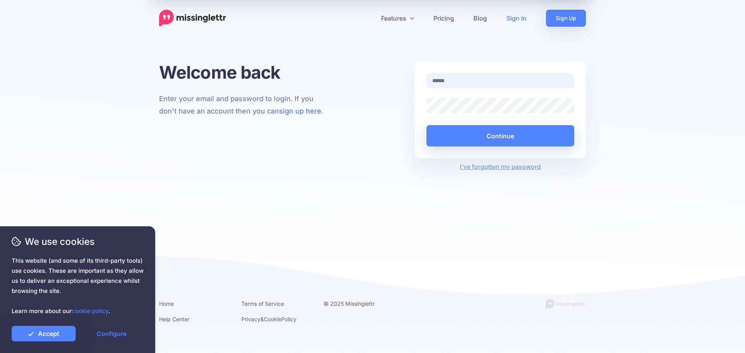
type input "**********"
click at [494, 132] on button "Continue" at bounding box center [500, 135] width 148 height 21
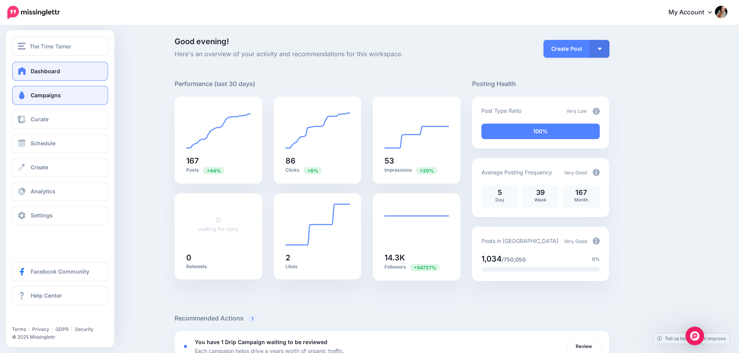
click at [31, 93] on link "Campaigns" at bounding box center [60, 95] width 96 height 19
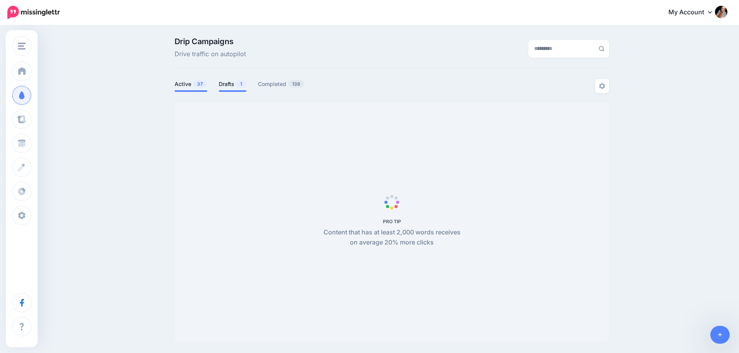
click at [226, 84] on link "Drafts 1" at bounding box center [233, 83] width 28 height 9
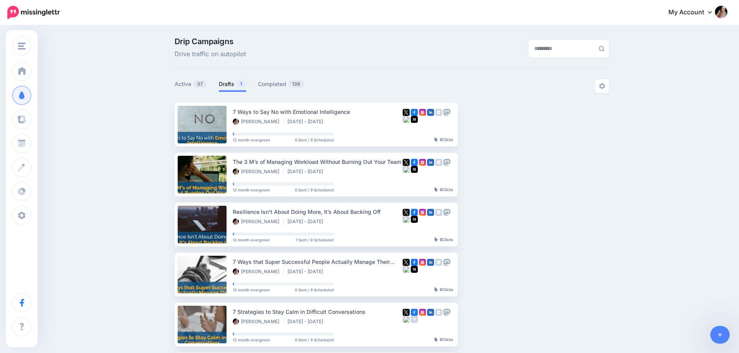
click at [232, 84] on link "Drafts 1" at bounding box center [233, 83] width 28 height 9
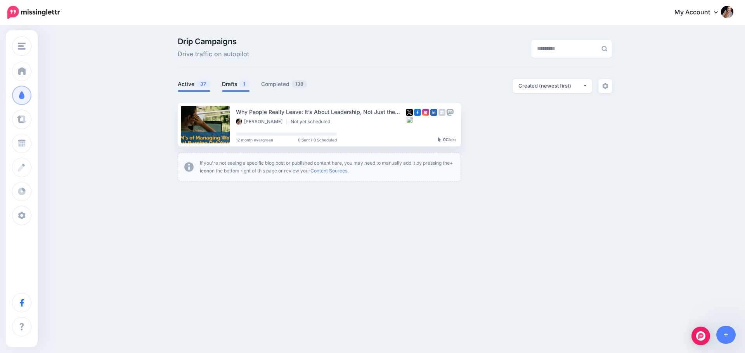
click at [191, 85] on link "Active 37" at bounding box center [194, 83] width 33 height 9
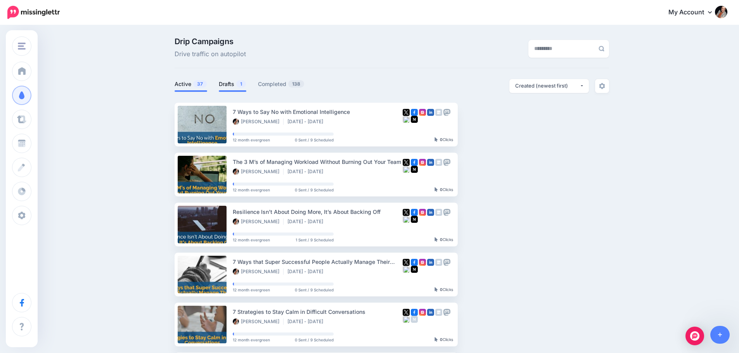
click at [230, 83] on link "Drafts 1" at bounding box center [233, 83] width 28 height 9
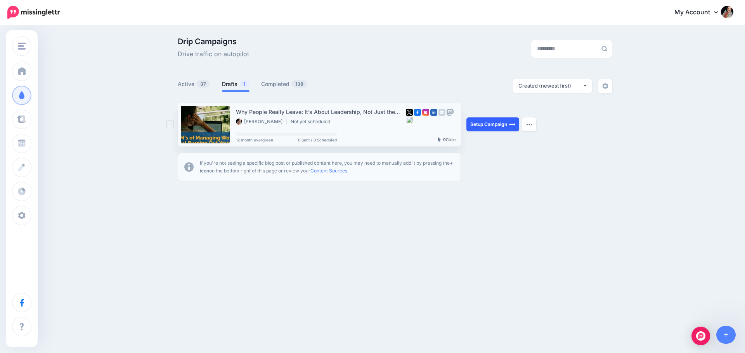
click at [495, 126] on link "Setup Campaign" at bounding box center [492, 124] width 53 height 14
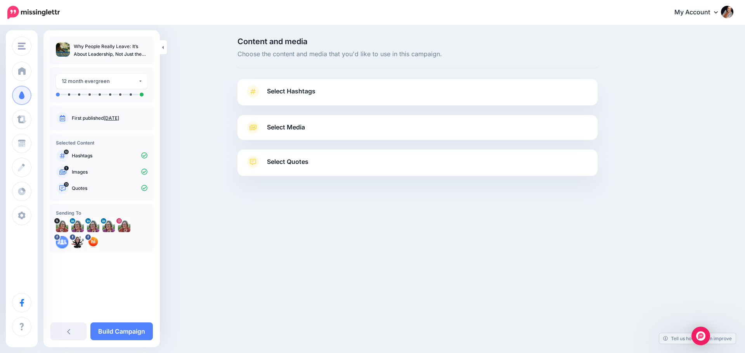
click at [295, 126] on span "Select Media" at bounding box center [286, 127] width 38 height 10
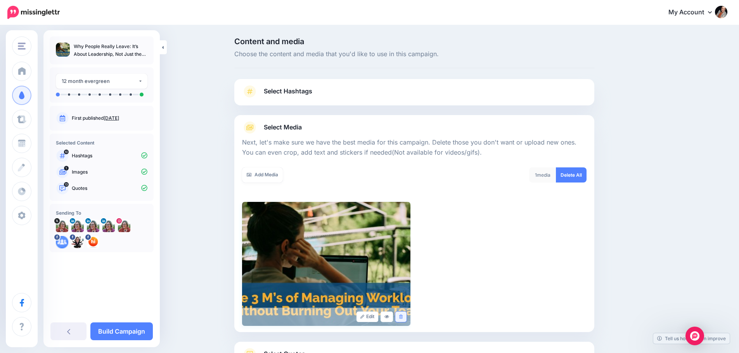
click at [402, 318] on icon at bounding box center [400, 317] width 3 height 4
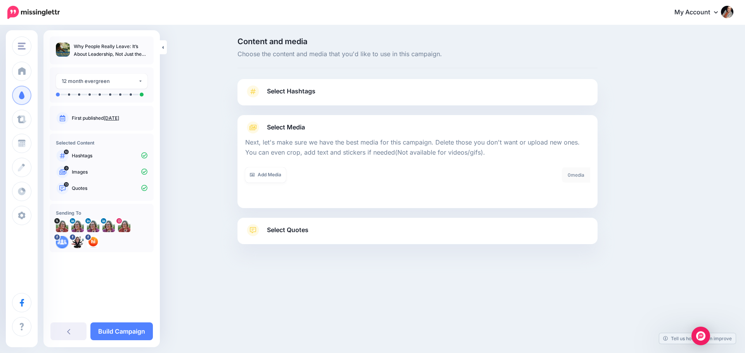
click at [290, 229] on span "Select Quotes" at bounding box center [287, 230] width 41 height 10
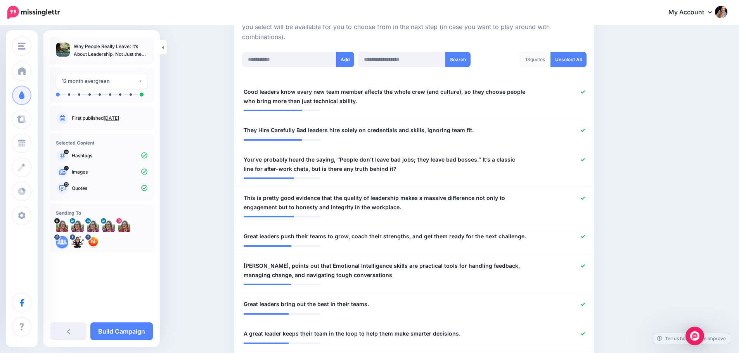
scroll to position [194, 0]
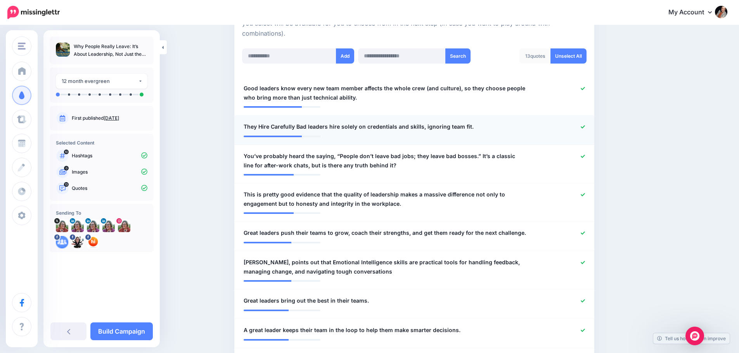
click at [296, 130] on span "They Hire Carefully Bad leaders hire solely on credentials and skills, ignoring…" at bounding box center [359, 126] width 230 height 9
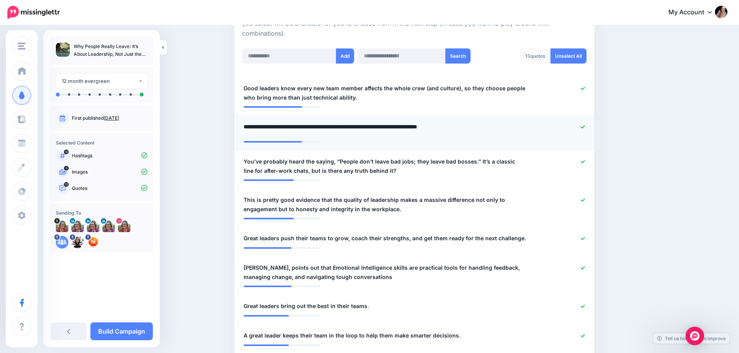
click at [246, 126] on textarea "**********" at bounding box center [385, 129] width 283 height 15
click at [247, 126] on textarea "**********" at bounding box center [385, 129] width 283 height 15
click at [320, 127] on textarea "**********" at bounding box center [385, 129] width 283 height 15
type textarea "**********"
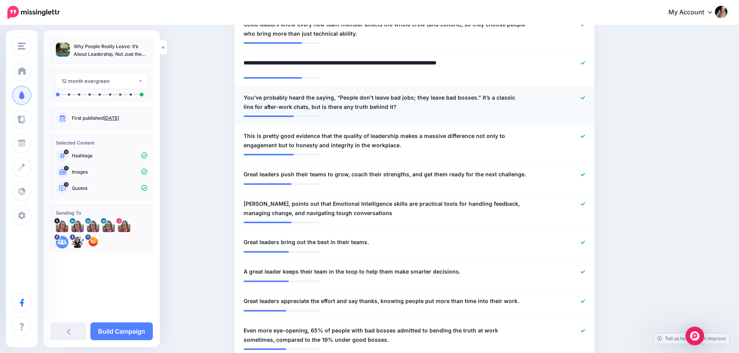
scroll to position [271, 0]
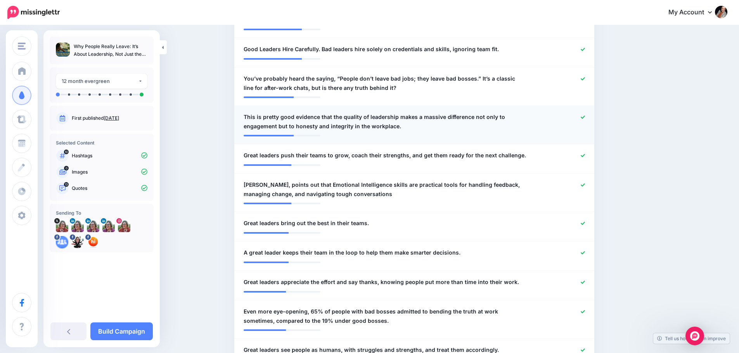
click at [347, 128] on span "This is pretty good evidence that the quality of leadership makes a massive dif…" at bounding box center [385, 121] width 283 height 19
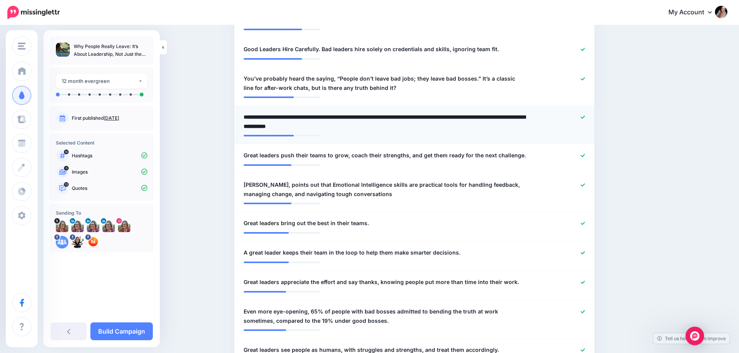
click at [473, 120] on textarea "**********" at bounding box center [385, 121] width 283 height 19
click at [370, 112] on textarea "**********" at bounding box center [385, 121] width 283 height 19
drag, startPoint x: 343, startPoint y: 117, endPoint x: 157, endPoint y: 122, distance: 186.6
type textarea "**********"
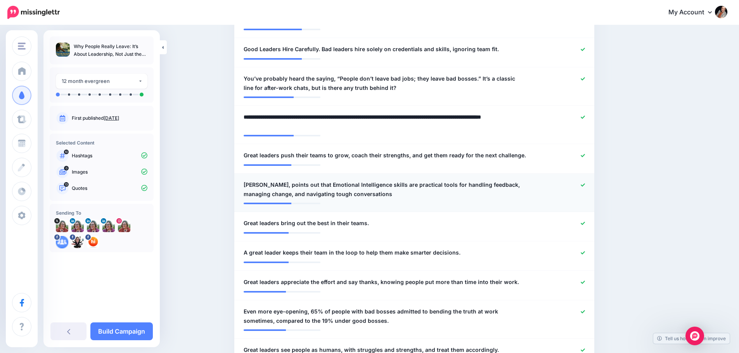
click at [584, 185] on icon at bounding box center [582, 184] width 4 height 3
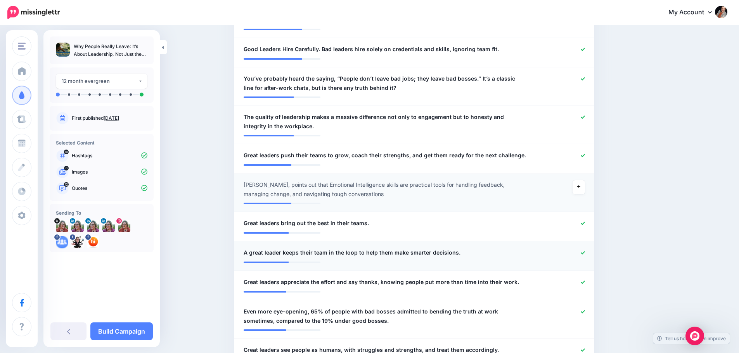
scroll to position [310, 0]
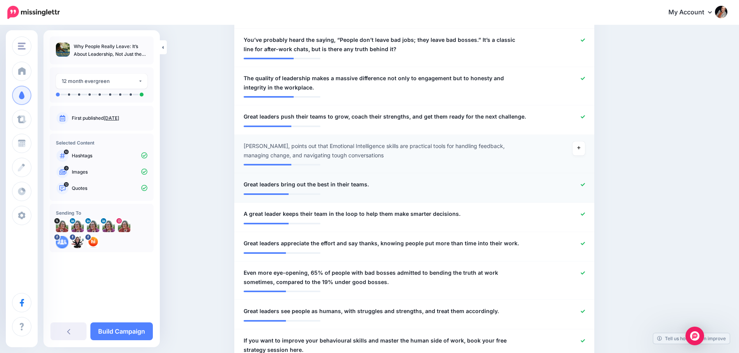
click at [585, 184] on icon at bounding box center [582, 184] width 4 height 3
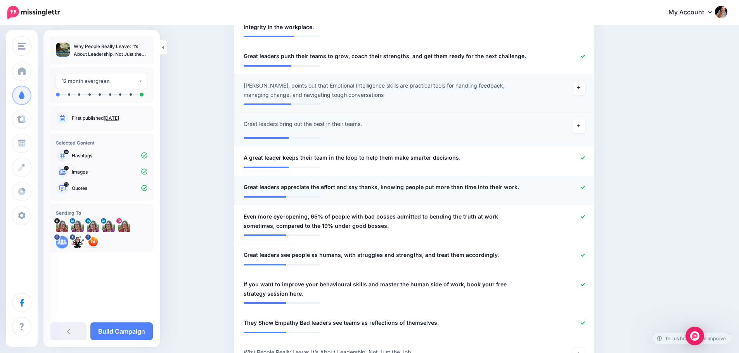
scroll to position [388, 0]
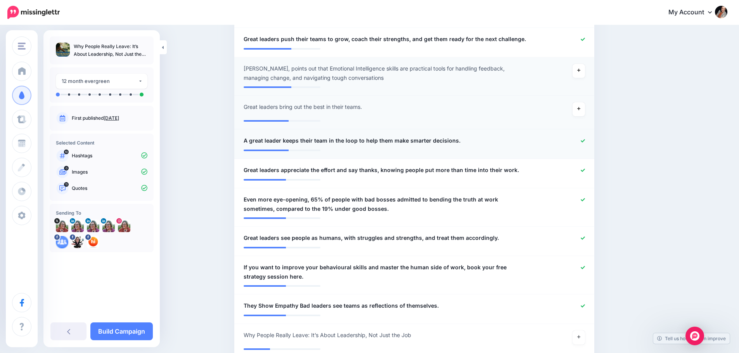
click at [584, 142] on icon at bounding box center [582, 141] width 4 height 4
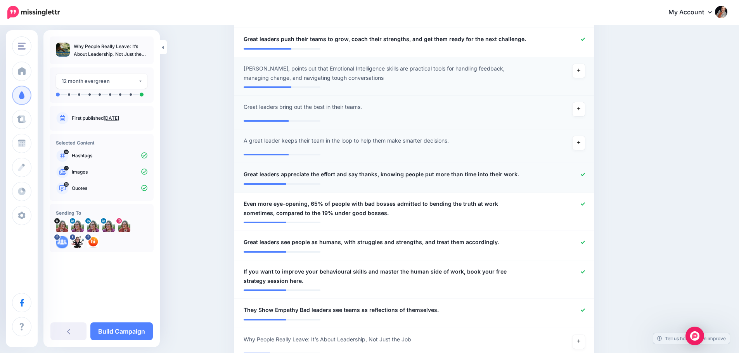
click at [585, 173] on icon at bounding box center [582, 175] width 4 height 4
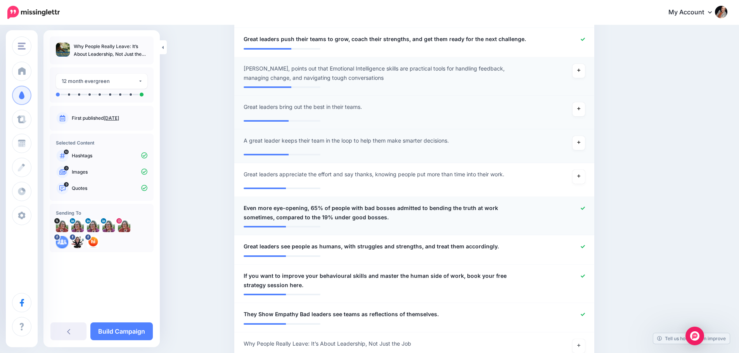
click at [323, 207] on span "Even more eye-opening, 65% of people with bad bosses admitted to bending the tr…" at bounding box center [385, 213] width 283 height 19
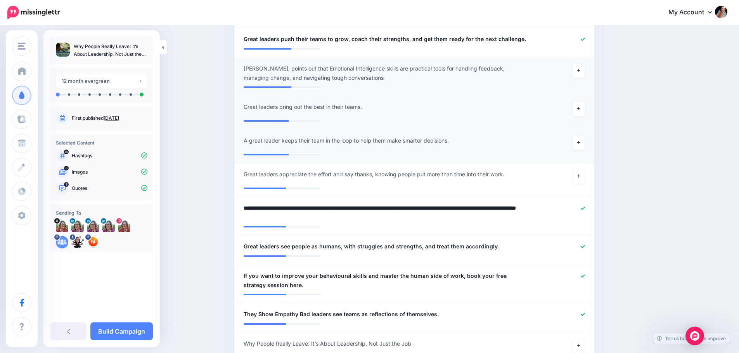
drag, startPoint x: 311, startPoint y: 209, endPoint x: 198, endPoint y: 211, distance: 112.8
type textarea "**********"
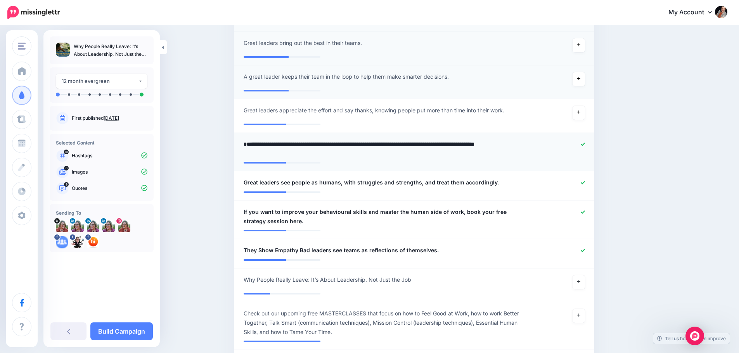
scroll to position [465, 0]
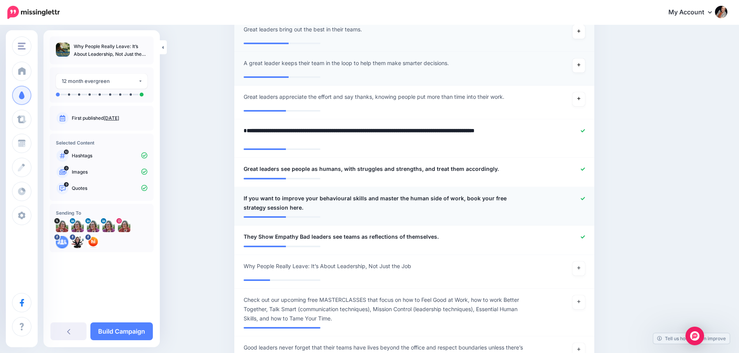
click at [585, 200] on icon at bounding box center [582, 199] width 4 height 4
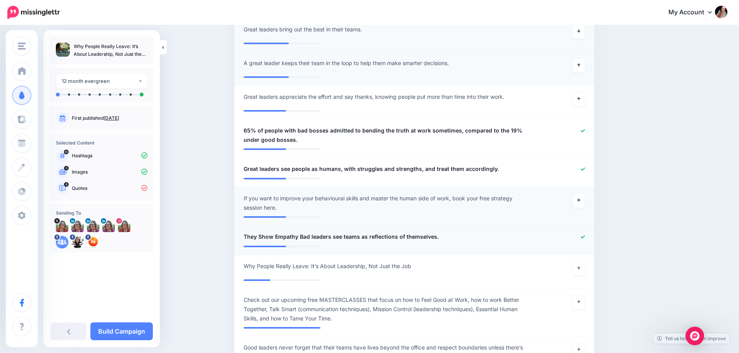
click at [585, 237] on icon at bounding box center [582, 236] width 4 height 3
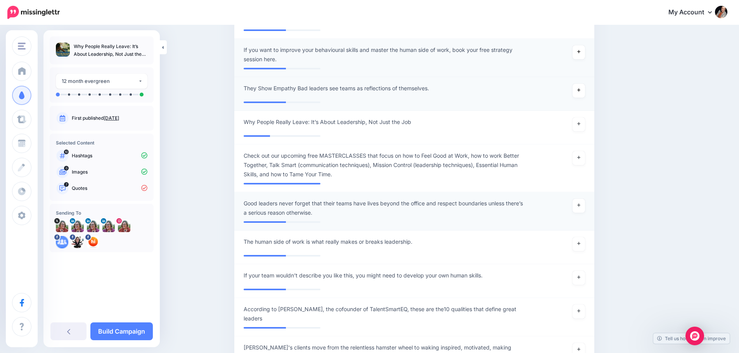
scroll to position [620, 0]
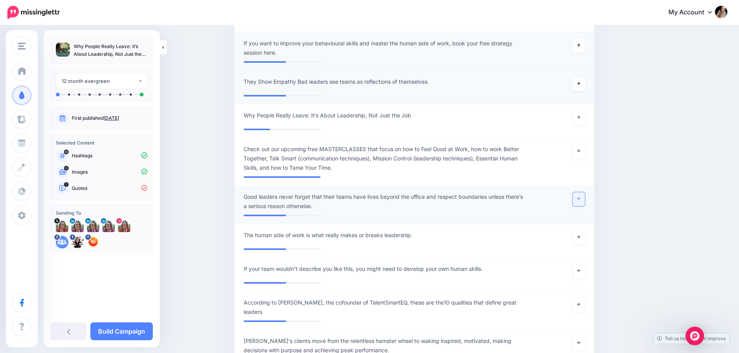
click at [580, 200] on icon at bounding box center [578, 199] width 3 height 4
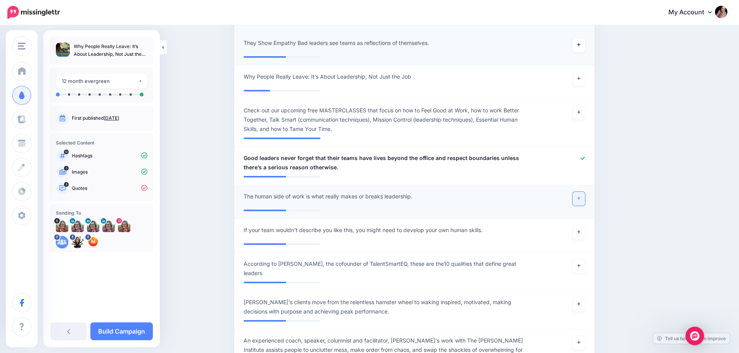
click at [580, 197] on icon at bounding box center [578, 198] width 3 height 4
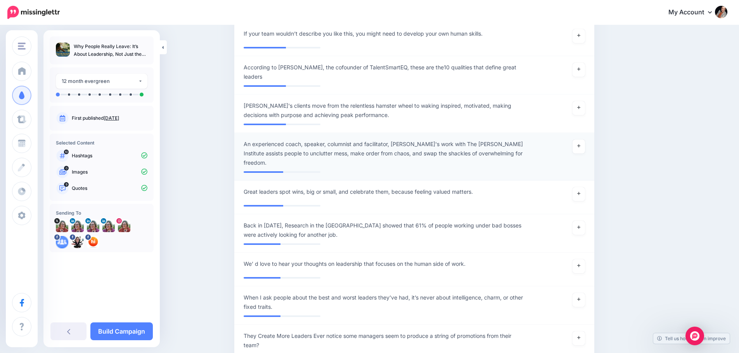
scroll to position [853, 0]
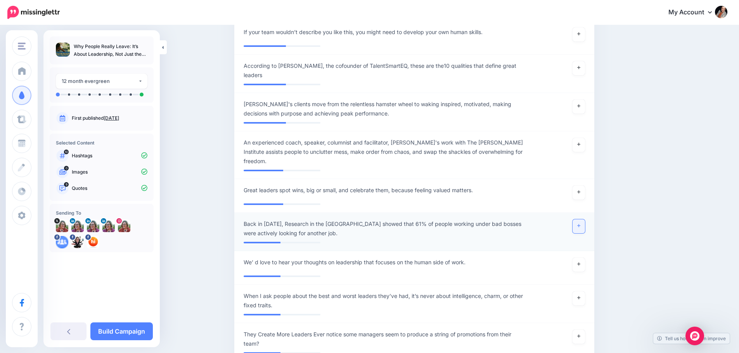
click at [582, 220] on link at bounding box center [578, 226] width 12 height 14
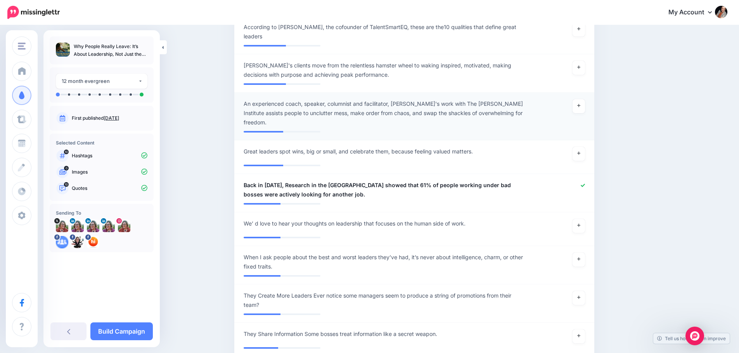
scroll to position [931, 0]
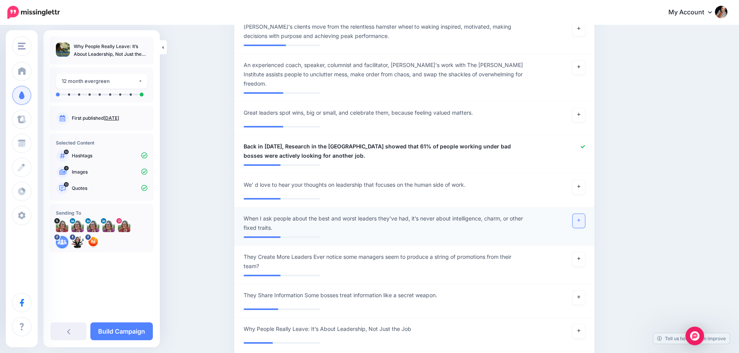
click at [581, 216] on link at bounding box center [578, 221] width 12 height 14
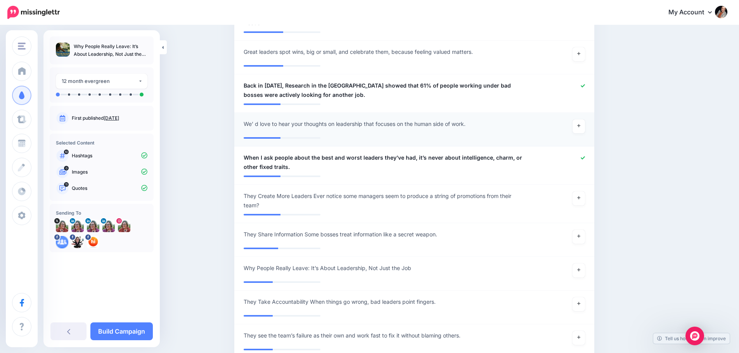
scroll to position [1008, 0]
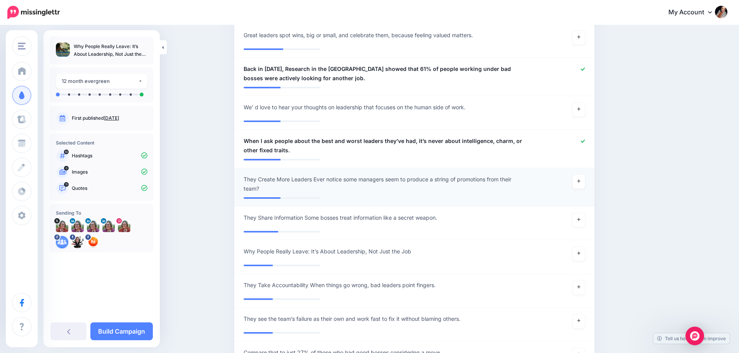
click at [309, 175] on span "They Create More Leaders Ever notice some managers seem to produce a string of …" at bounding box center [385, 184] width 283 height 19
drag, startPoint x: 316, startPoint y: 172, endPoint x: 228, endPoint y: 174, distance: 88.0
click at [228, 174] on div "Content and media Choose the content and media that you'd like to use in this c…" at bounding box center [369, 131] width 739 height 2227
type textarea "**********"
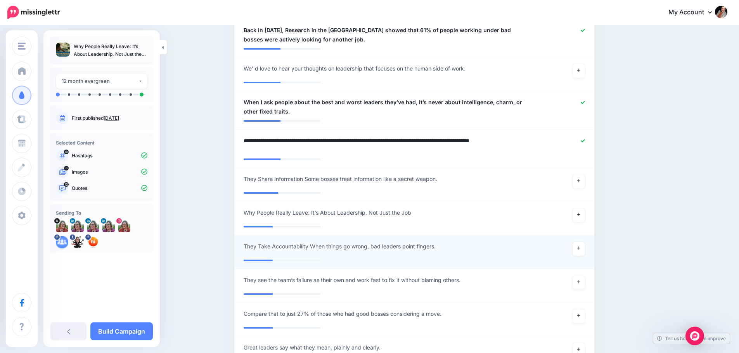
click at [315, 242] on span "They Take Accountability When things go wrong, bad leaders point fingers." at bounding box center [340, 246] width 192 height 9
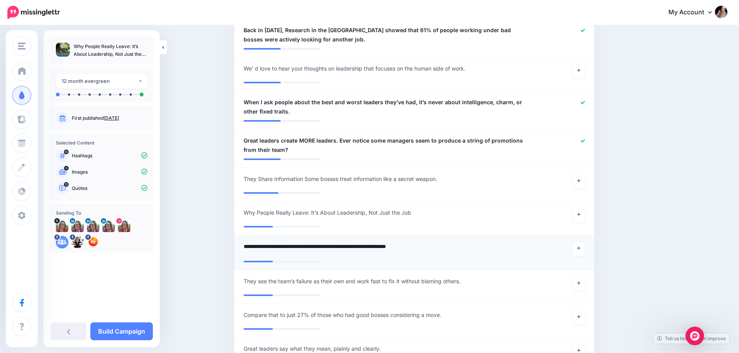
click at [255, 242] on textarea "**********" at bounding box center [385, 249] width 283 height 15
drag, startPoint x: 255, startPoint y: 236, endPoint x: 239, endPoint y: 235, distance: 15.6
click at [254, 242] on textarea "**********" at bounding box center [385, 249] width 283 height 15
click at [342, 242] on textarea "**********" at bounding box center [385, 249] width 283 height 15
type textarea "**********"
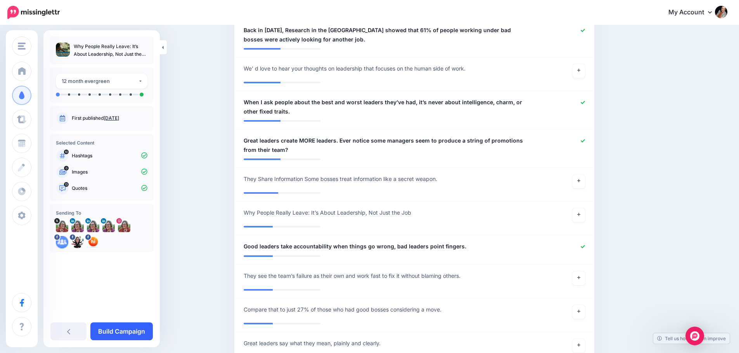
click at [140, 336] on link "Build Campaign" at bounding box center [121, 332] width 62 height 18
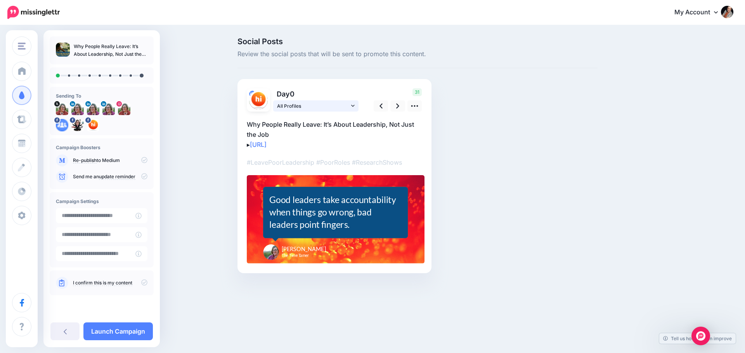
click at [354, 106] on link "All Profiles" at bounding box center [315, 105] width 85 height 11
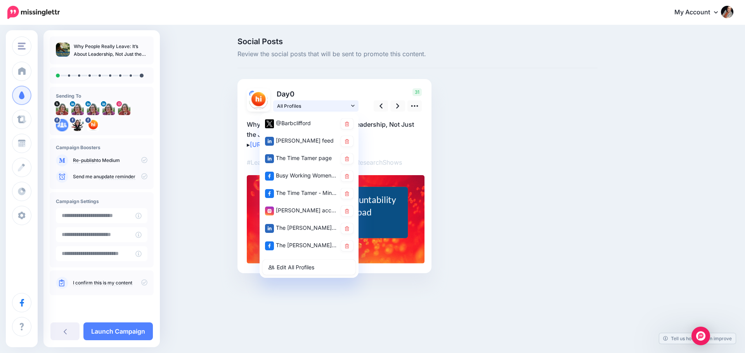
click at [354, 106] on link "All Profiles" at bounding box center [315, 105] width 85 height 11
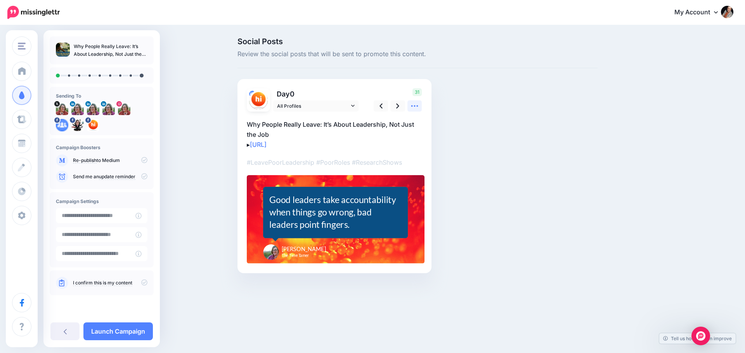
click at [411, 106] on icon at bounding box center [414, 106] width 7 height 2
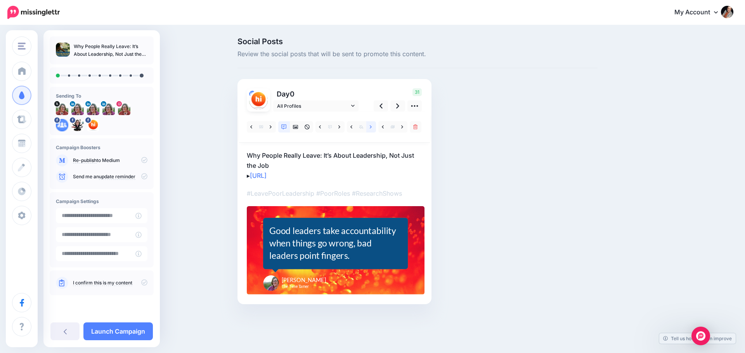
click at [370, 128] on icon at bounding box center [371, 126] width 2 height 5
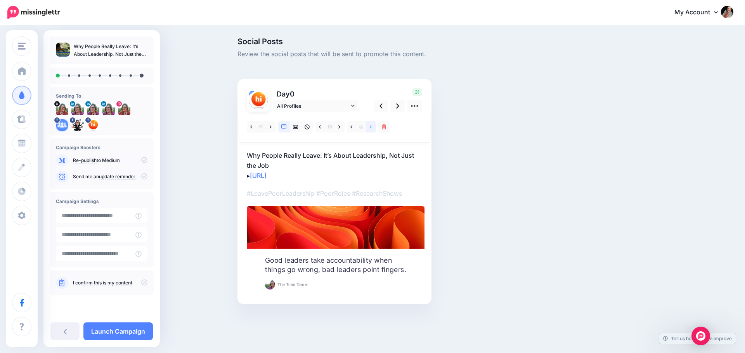
click at [370, 128] on icon at bounding box center [371, 126] width 2 height 5
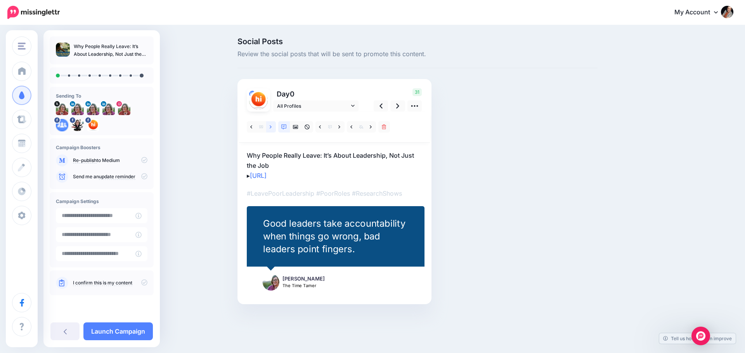
click at [271, 126] on icon at bounding box center [270, 126] width 2 height 3
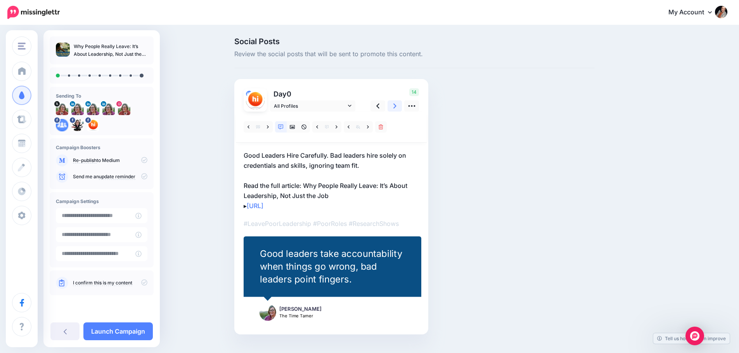
click at [394, 106] on link at bounding box center [394, 105] width 15 height 11
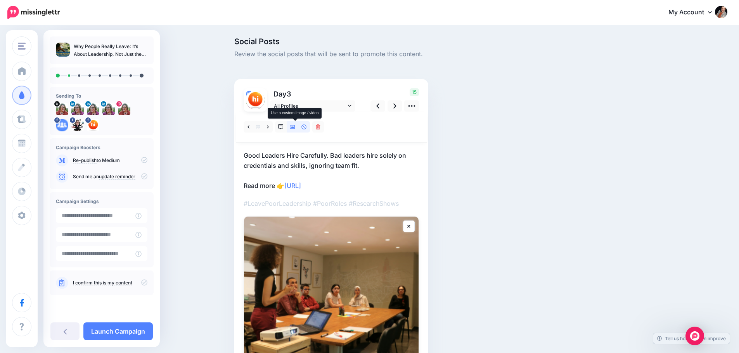
click at [295, 127] on icon at bounding box center [292, 126] width 5 height 5
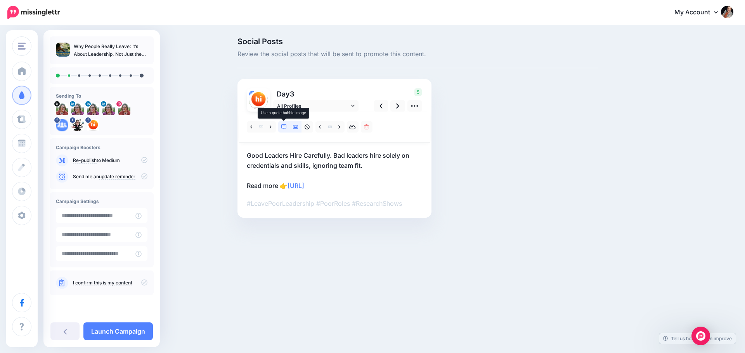
click at [285, 127] on icon at bounding box center [283, 126] width 5 height 5
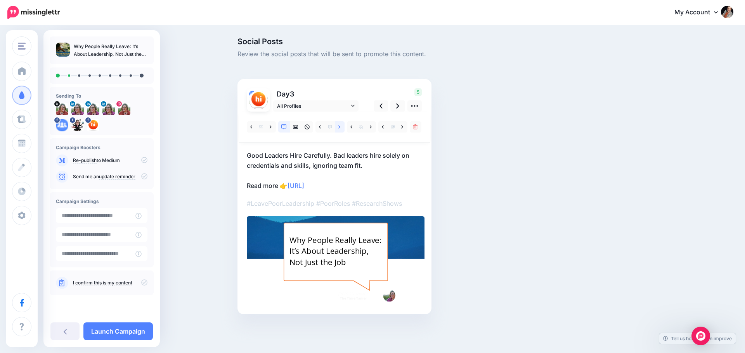
click at [341, 126] on link at bounding box center [340, 126] width 10 height 11
click at [268, 125] on link at bounding box center [271, 126] width 10 height 11
click at [396, 105] on icon at bounding box center [397, 106] width 3 height 8
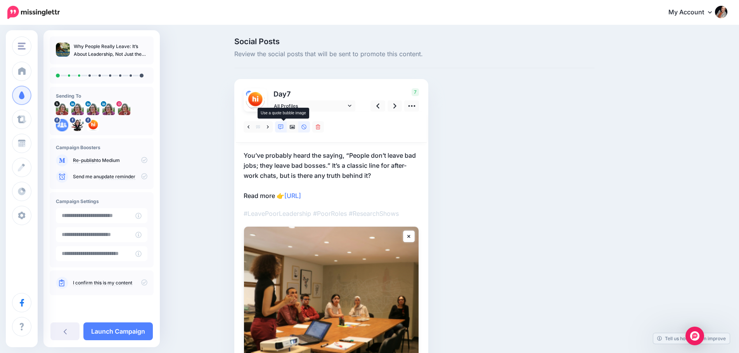
click at [287, 126] on link at bounding box center [281, 126] width 12 height 11
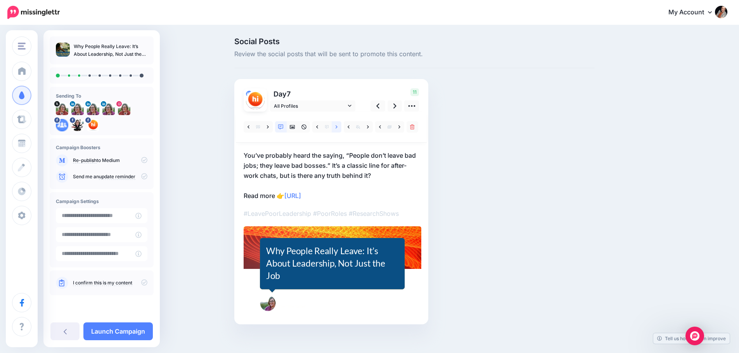
click at [337, 128] on icon at bounding box center [336, 126] width 2 height 5
click at [395, 105] on link at bounding box center [394, 105] width 15 height 11
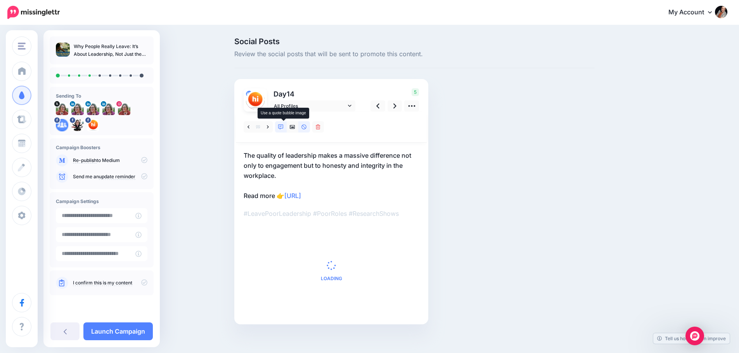
click at [281, 126] on link at bounding box center [281, 126] width 12 height 11
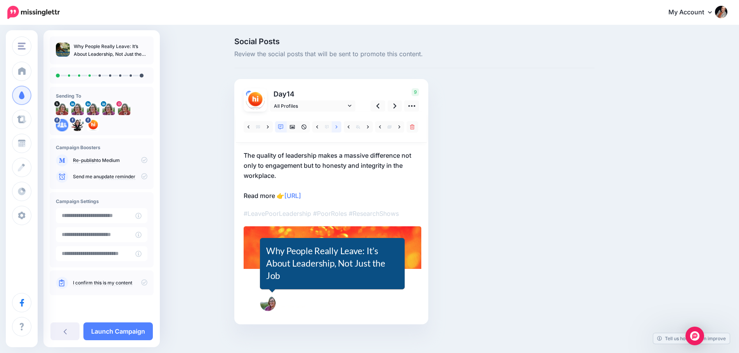
click at [337, 127] on icon at bounding box center [336, 126] width 2 height 5
click at [396, 104] on icon at bounding box center [394, 106] width 3 height 8
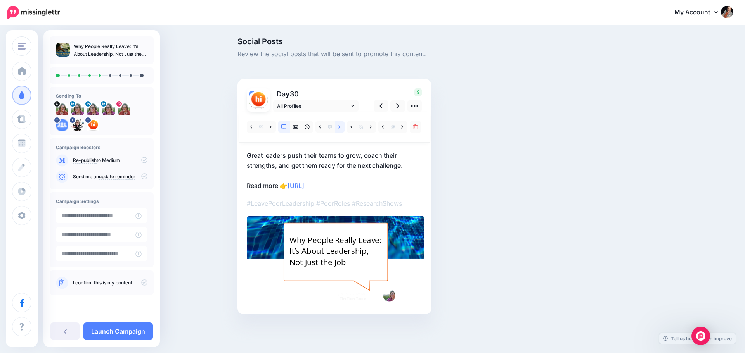
click at [339, 127] on icon at bounding box center [339, 126] width 2 height 5
click at [271, 129] on icon at bounding box center [270, 126] width 2 height 5
click at [395, 104] on link at bounding box center [397, 105] width 15 height 11
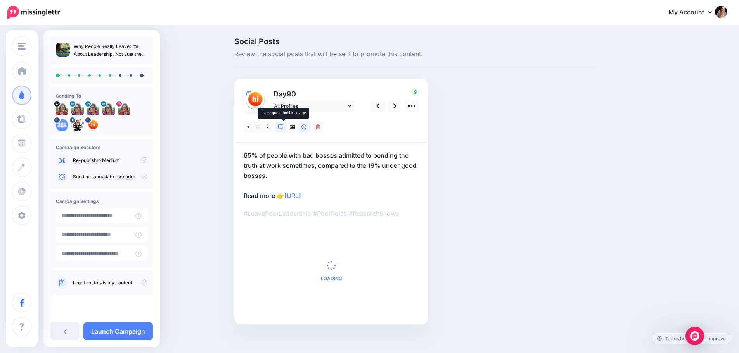
click at [283, 126] on icon at bounding box center [280, 126] width 5 height 5
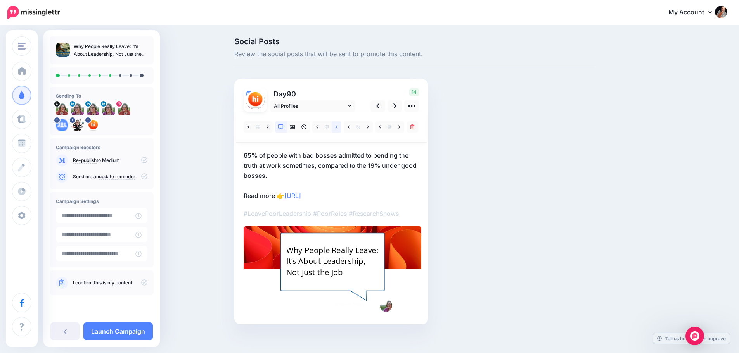
click at [337, 127] on link at bounding box center [337, 126] width 10 height 11
click at [396, 105] on icon at bounding box center [394, 106] width 3 height 8
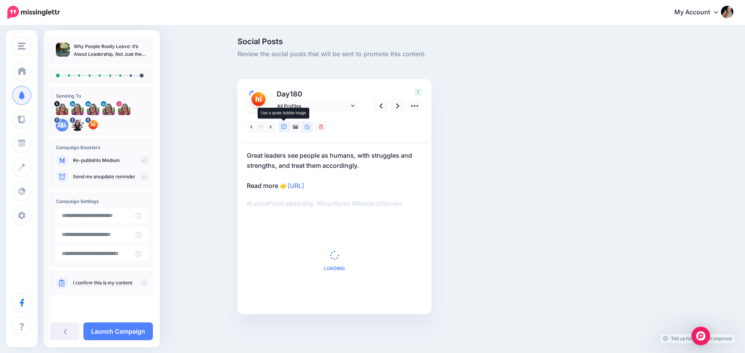
click at [284, 125] on icon at bounding box center [283, 126] width 5 height 5
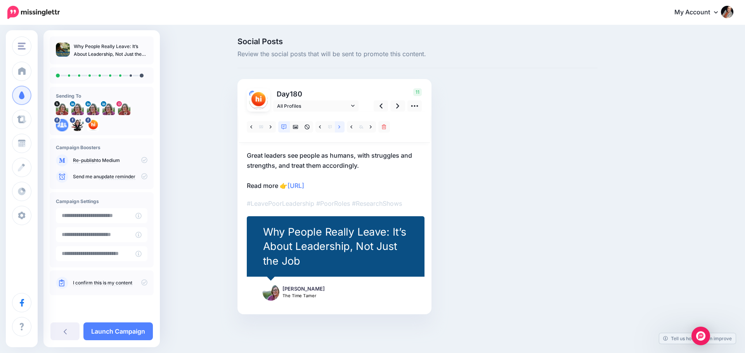
click at [339, 127] on icon at bounding box center [339, 126] width 2 height 5
click at [397, 104] on icon at bounding box center [397, 106] width 3 height 8
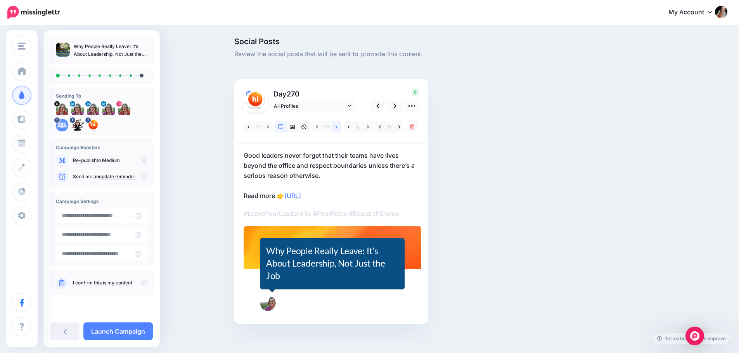
click at [338, 128] on link at bounding box center [337, 126] width 10 height 11
click at [396, 106] on icon at bounding box center [394, 106] width 3 height 5
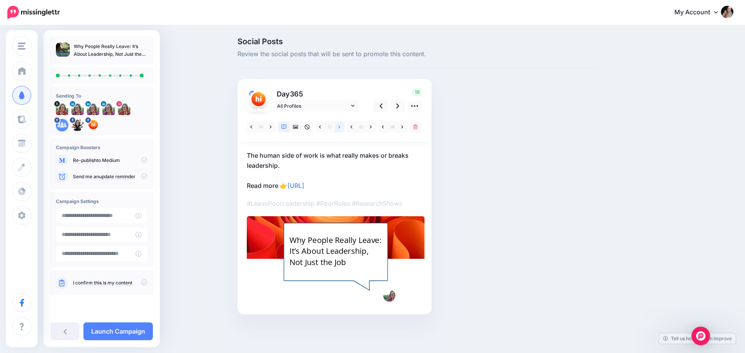
click at [339, 128] on icon at bounding box center [339, 126] width 2 height 5
click at [338, 125] on icon at bounding box center [339, 126] width 2 height 5
click at [339, 130] on icon at bounding box center [339, 126] width 2 height 5
click at [268, 126] on link at bounding box center [271, 126] width 10 height 11
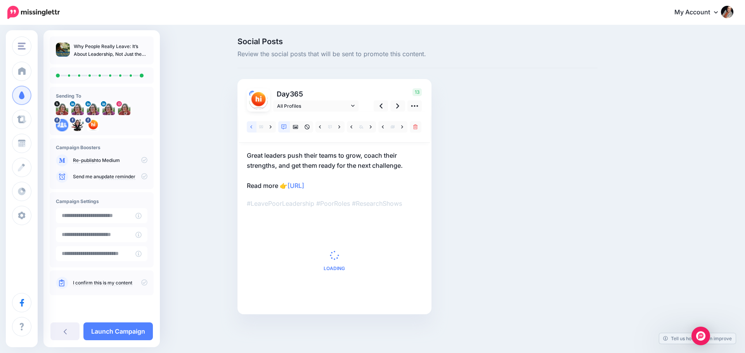
click at [250, 125] on icon at bounding box center [251, 126] width 2 height 5
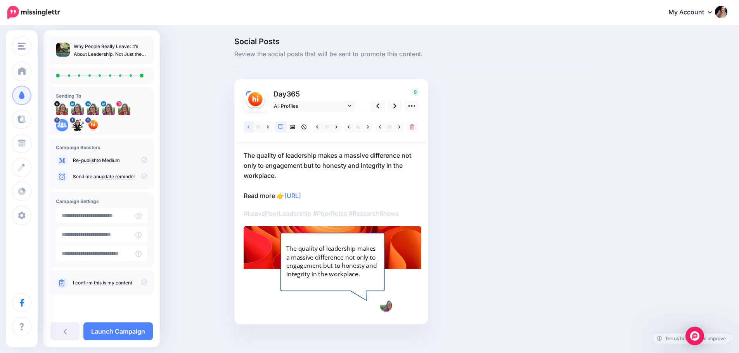
click at [249, 128] on icon at bounding box center [248, 126] width 2 height 3
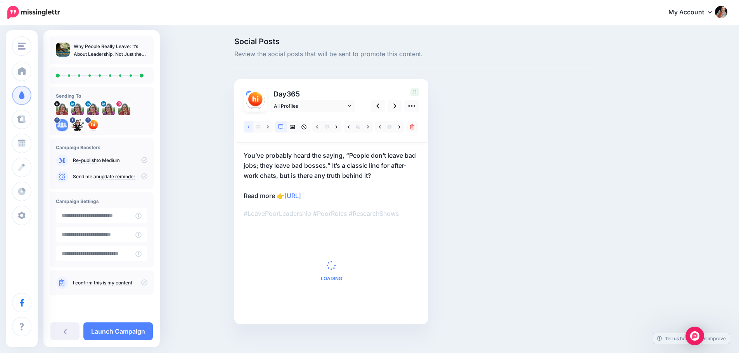
click at [249, 127] on icon at bounding box center [248, 126] width 2 height 5
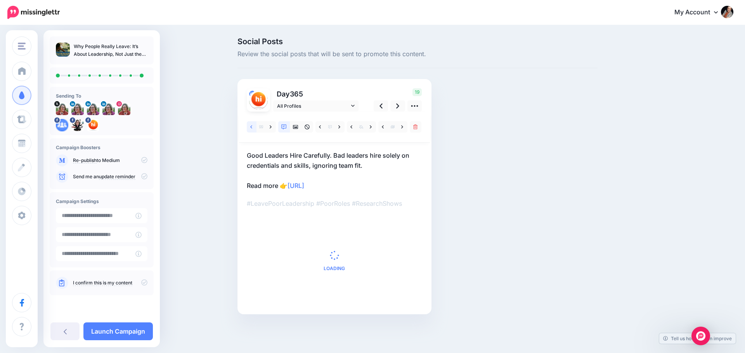
click at [251, 127] on icon at bounding box center [251, 126] width 2 height 5
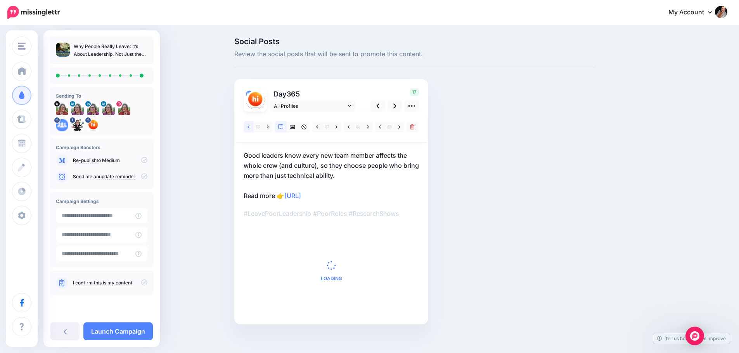
click at [249, 127] on icon at bounding box center [248, 126] width 2 height 5
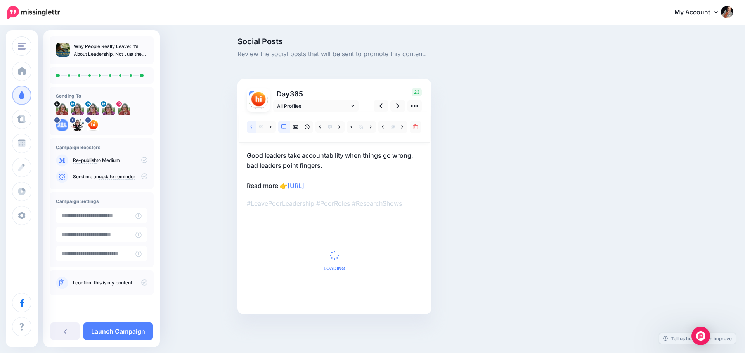
click at [252, 127] on icon at bounding box center [251, 126] width 2 height 5
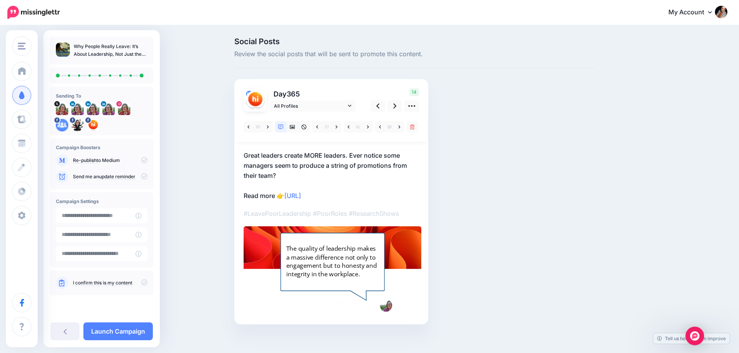
click at [146, 159] on icon at bounding box center [144, 160] width 6 height 6
click at [145, 283] on icon at bounding box center [144, 283] width 6 height 6
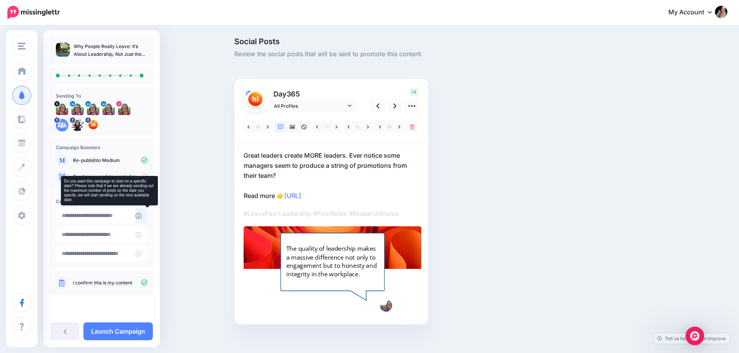
click at [142, 215] on icon at bounding box center [138, 216] width 6 height 6
click at [142, 216] on icon at bounding box center [138, 216] width 6 height 6
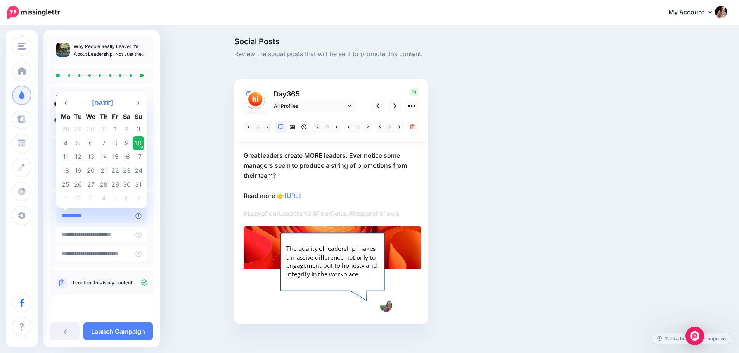
click at [114, 218] on input "**********" at bounding box center [95, 215] width 79 height 15
click at [100, 169] on td "21" at bounding box center [104, 171] width 12 height 14
type input "**********"
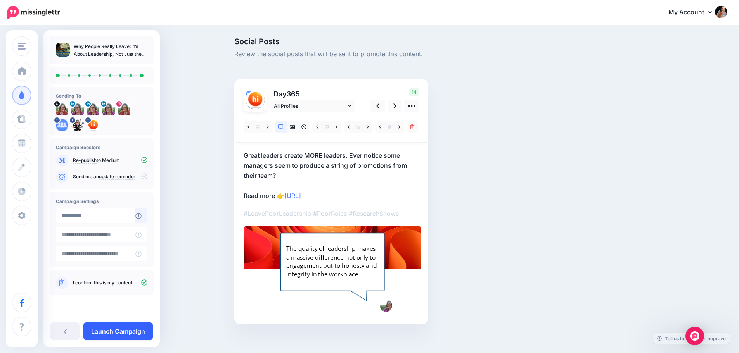
click at [123, 335] on link "Launch Campaign" at bounding box center [117, 332] width 69 height 18
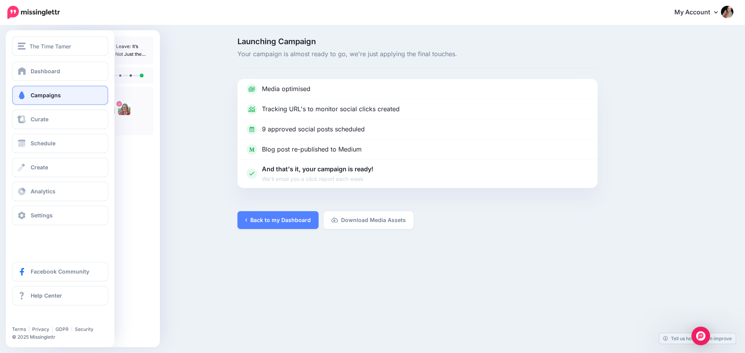
click at [38, 97] on span "Campaigns" at bounding box center [46, 95] width 30 height 7
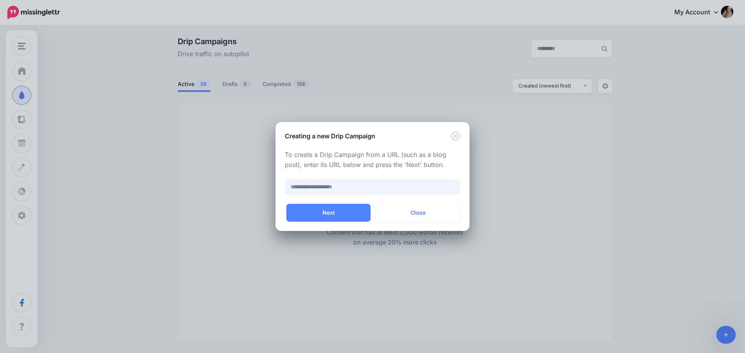
click at [343, 187] on input "text" at bounding box center [372, 187] width 175 height 15
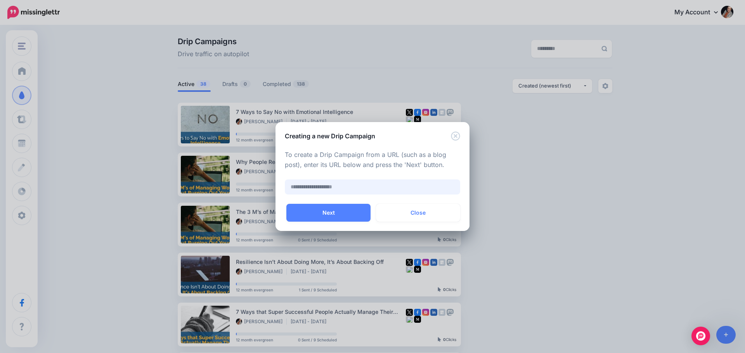
paste input "**********"
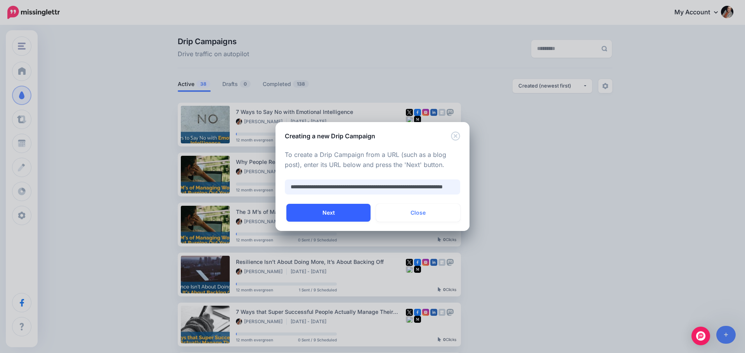
type input "**********"
click at [350, 213] on button "Next" at bounding box center [328, 213] width 84 height 18
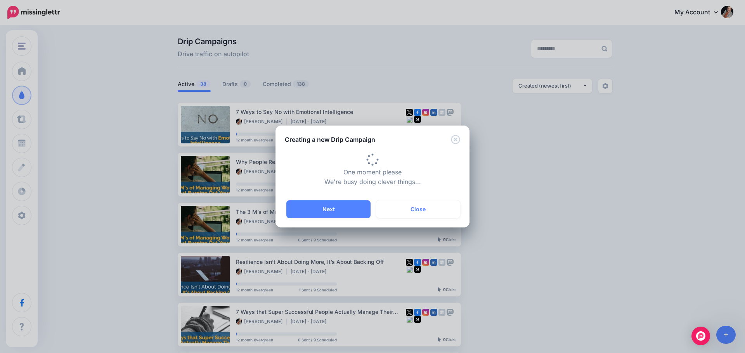
type input "**********"
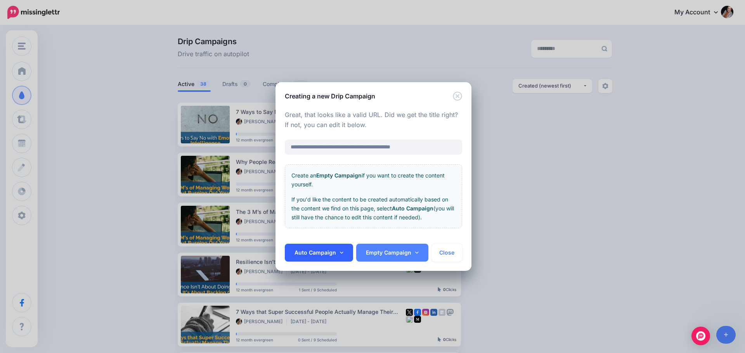
click at [321, 252] on link "Auto Campaign" at bounding box center [319, 253] width 68 height 18
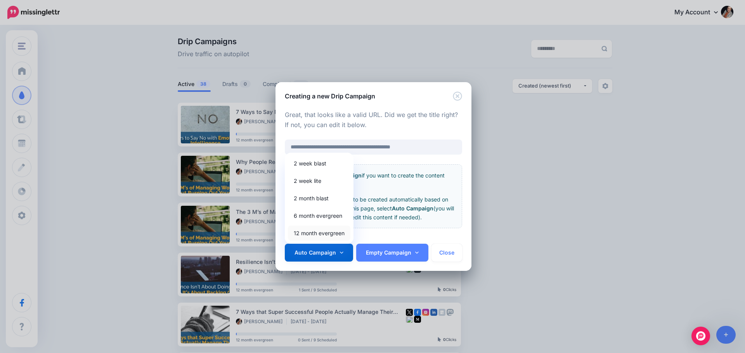
click at [305, 234] on link "12 month evergreen" at bounding box center [319, 233] width 62 height 15
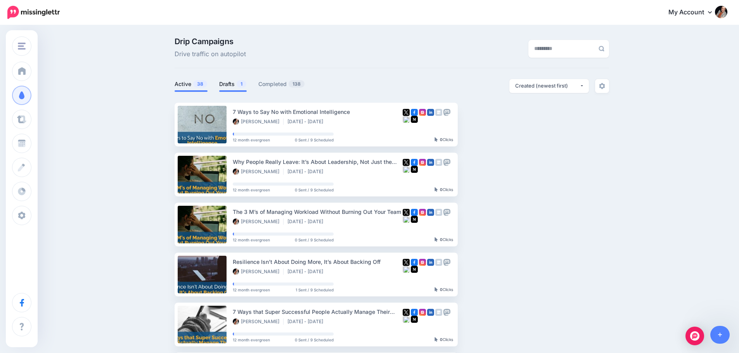
click at [233, 88] on link "Drafts 1" at bounding box center [233, 83] width 28 height 9
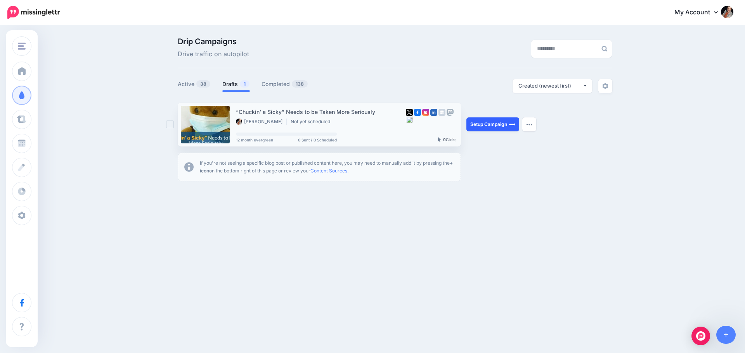
click at [469, 124] on link "Setup Campaign" at bounding box center [492, 124] width 53 height 14
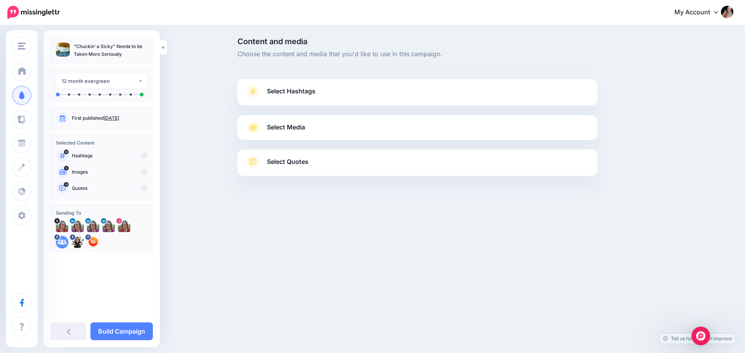
click at [307, 92] on span "Select Hashtags" at bounding box center [291, 91] width 48 height 10
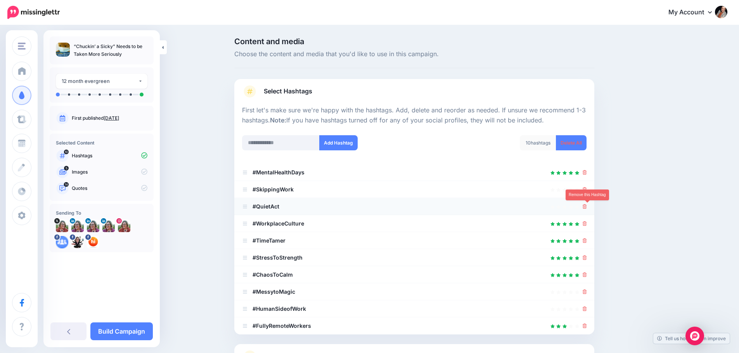
click at [587, 208] on icon at bounding box center [584, 206] width 4 height 5
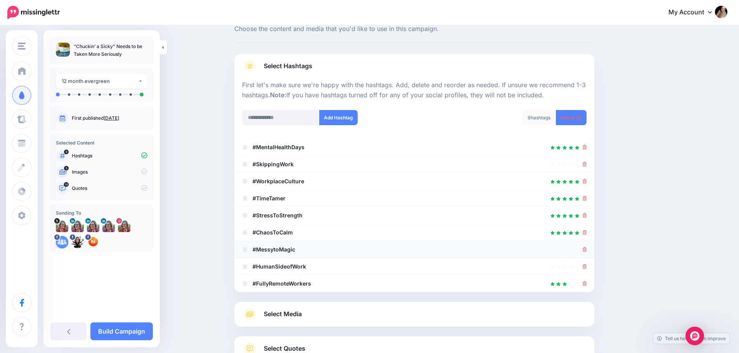
scroll to position [39, 0]
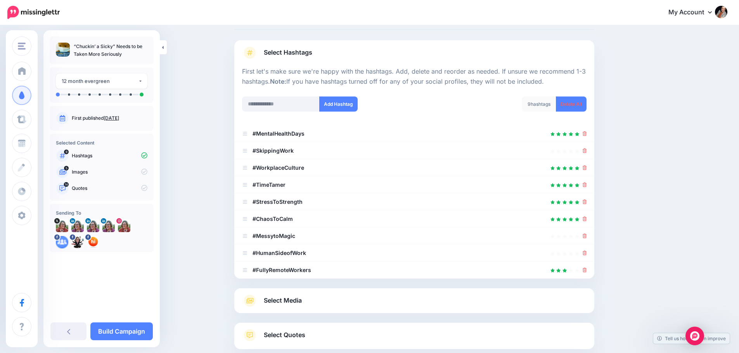
click at [310, 305] on link "Select Media" at bounding box center [414, 301] width 344 height 12
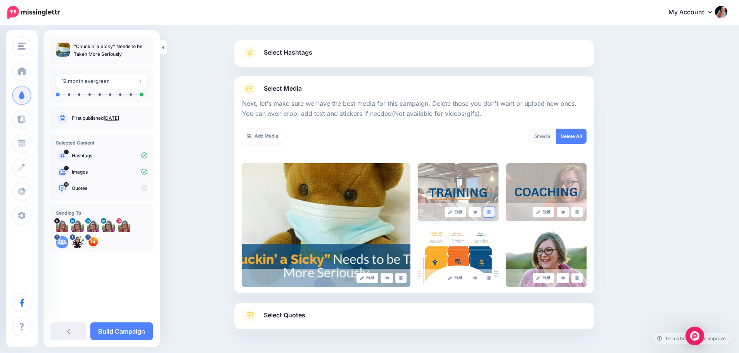
click at [491, 212] on icon at bounding box center [488, 212] width 3 height 4
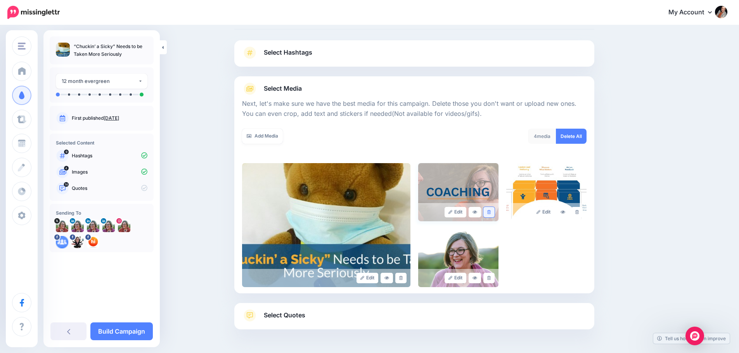
click at [494, 212] on link at bounding box center [488, 212] width 11 height 10
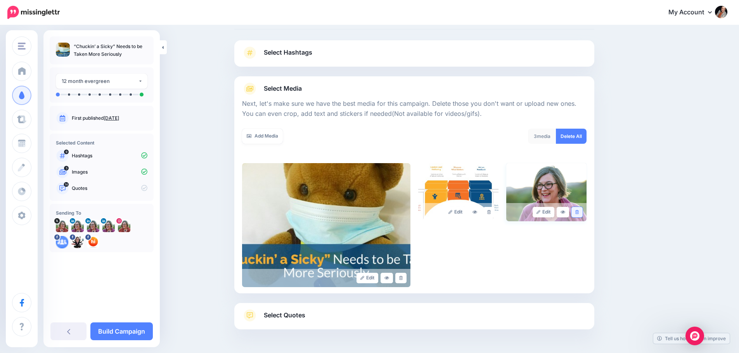
click at [579, 212] on icon at bounding box center [576, 212] width 3 height 4
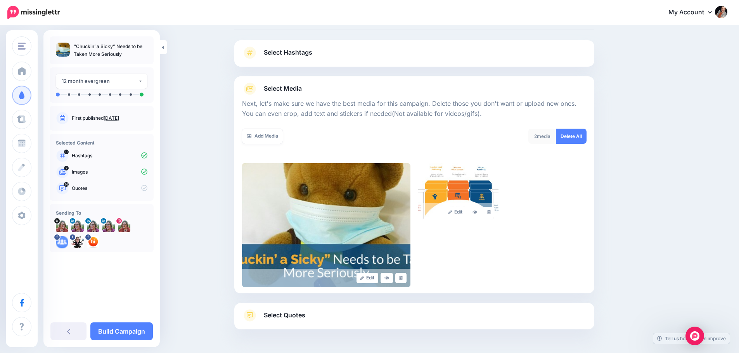
click at [272, 313] on span "Select Quotes" at bounding box center [284, 315] width 41 height 10
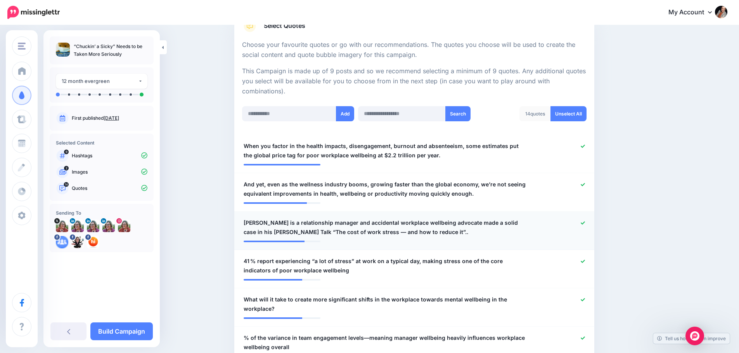
scroll to position [155, 0]
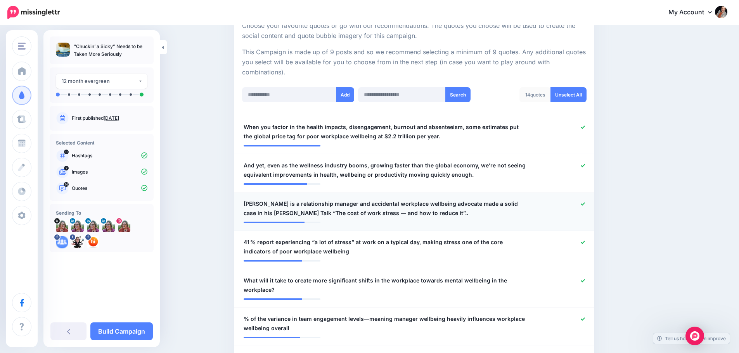
click at [585, 204] on icon at bounding box center [582, 203] width 4 height 3
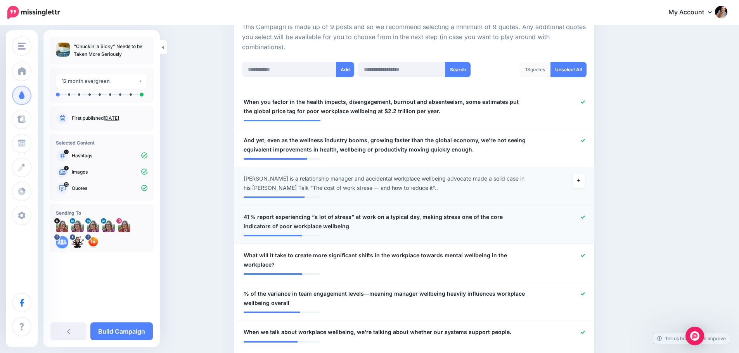
scroll to position [194, 0]
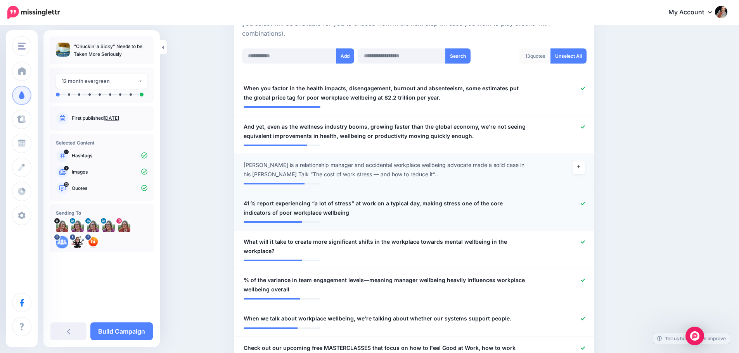
click at [585, 203] on icon at bounding box center [582, 204] width 4 height 4
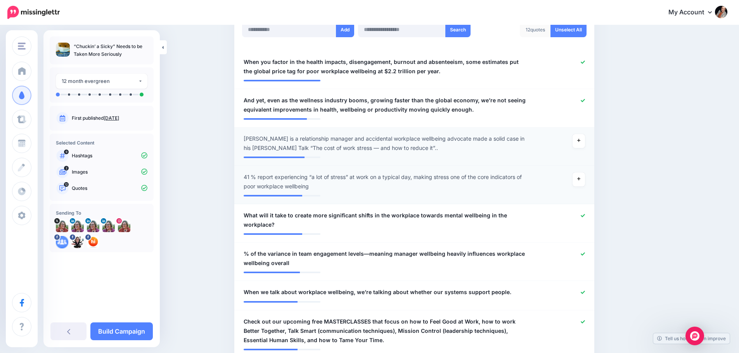
scroll to position [233, 0]
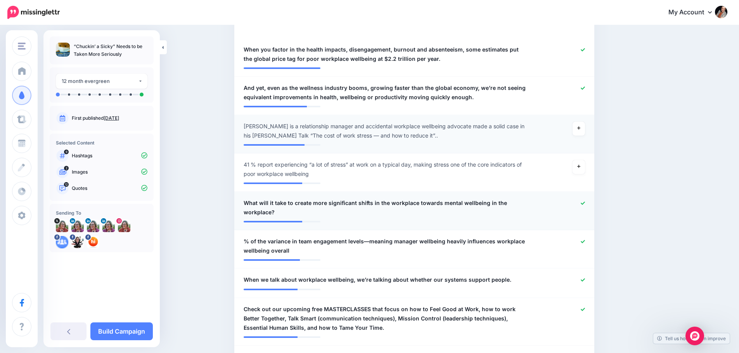
click at [585, 203] on icon at bounding box center [582, 203] width 4 height 4
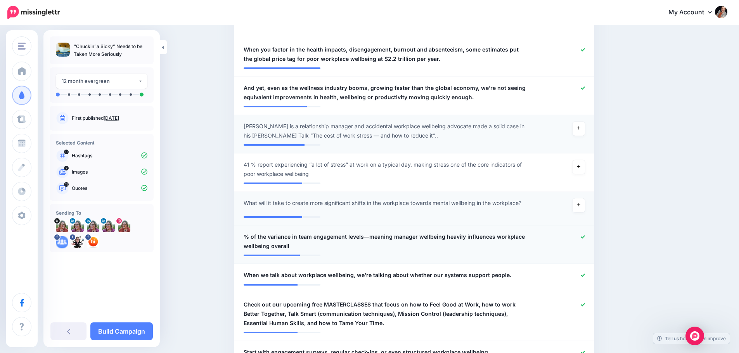
click at [585, 237] on icon at bounding box center [582, 237] width 4 height 4
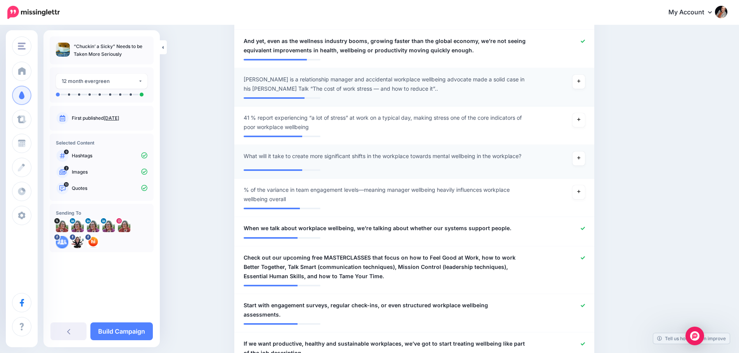
scroll to position [310, 0]
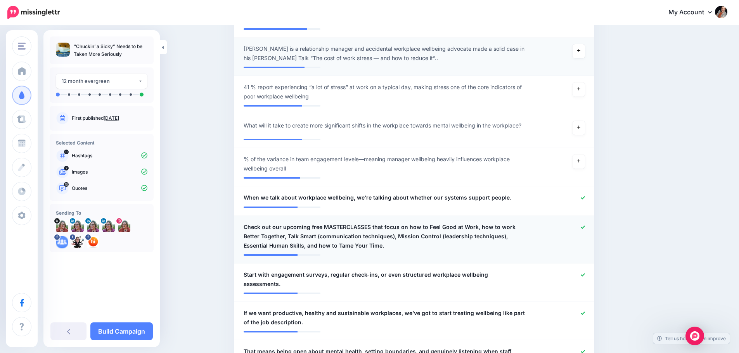
click at [584, 228] on icon at bounding box center [582, 227] width 4 height 4
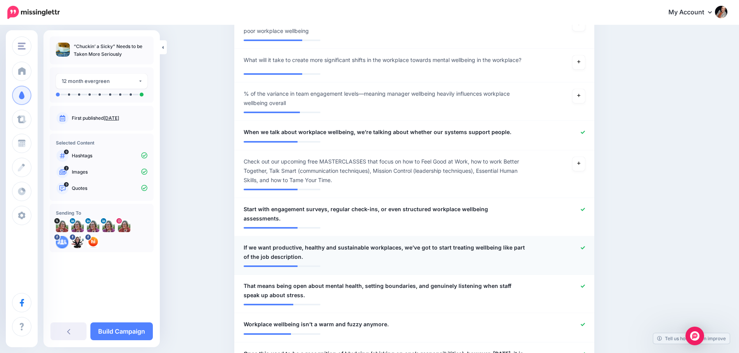
scroll to position [388, 0]
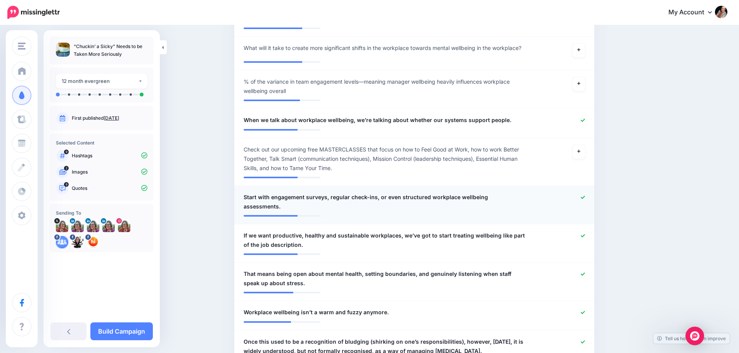
click at [585, 198] on icon at bounding box center [582, 197] width 4 height 3
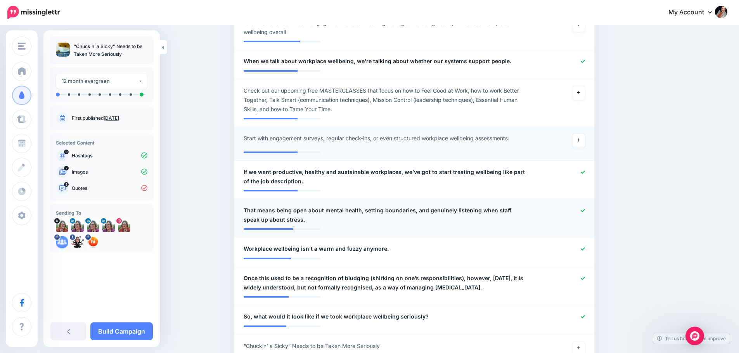
scroll to position [465, 0]
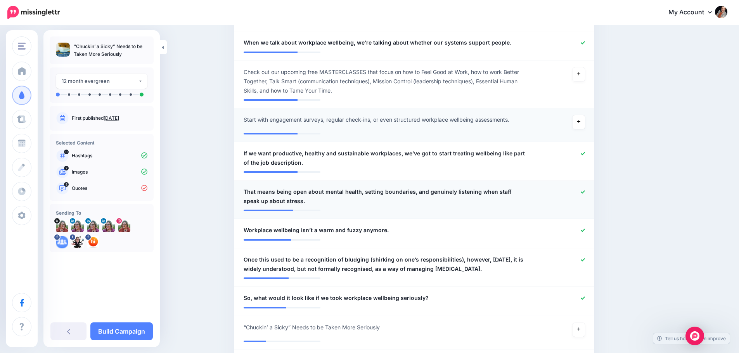
click at [585, 193] on icon at bounding box center [582, 192] width 4 height 4
click at [585, 231] on icon at bounding box center [582, 230] width 4 height 4
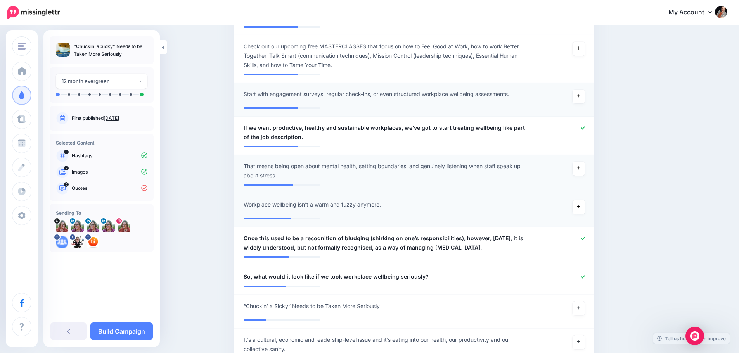
scroll to position [504, 0]
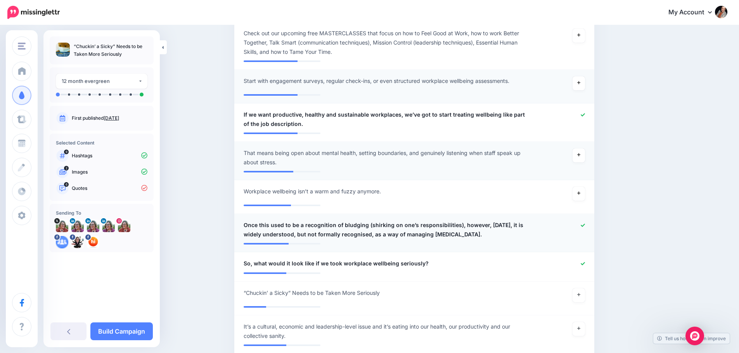
click at [276, 228] on span "Once this used to be a recognition of bludging (shirking on one’s responsibilit…" at bounding box center [385, 230] width 283 height 19
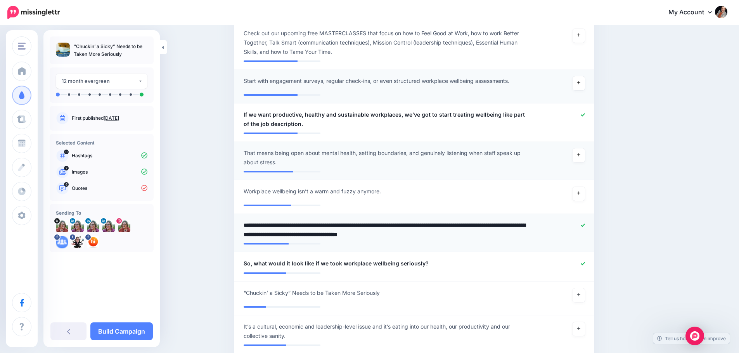
click at [255, 226] on textarea "**********" at bounding box center [385, 230] width 283 height 19
click at [249, 226] on textarea "**********" at bounding box center [385, 230] width 283 height 19
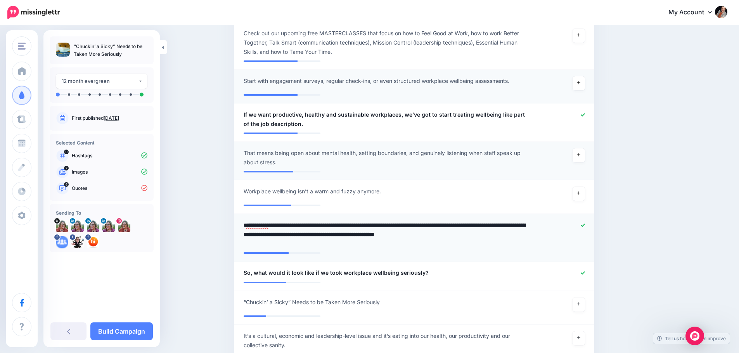
click at [318, 226] on textarea "**********" at bounding box center [385, 235] width 283 height 28
type textarea "**********"
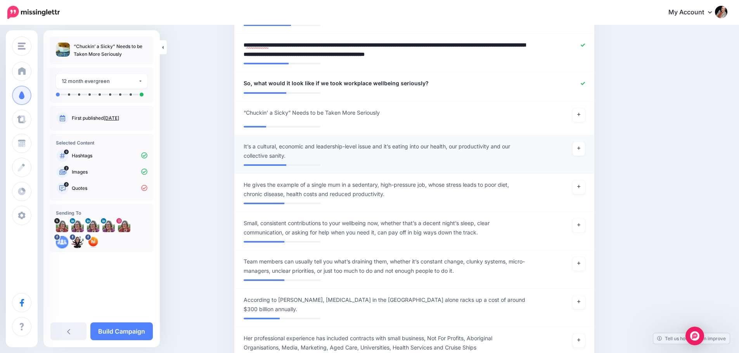
scroll to position [698, 0]
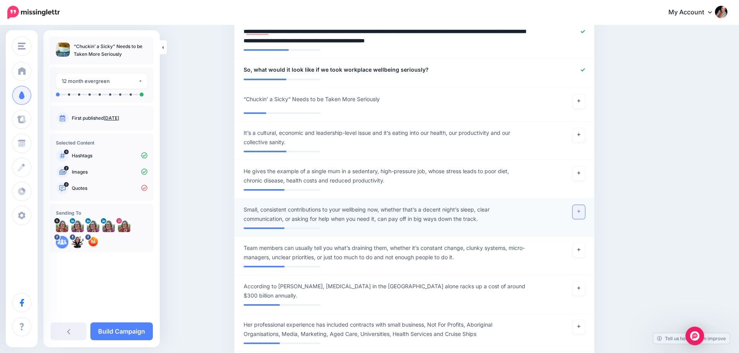
click at [584, 211] on link at bounding box center [578, 212] width 12 height 14
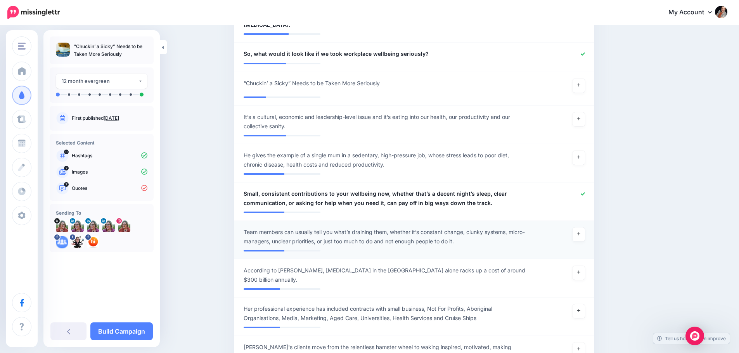
scroll to position [737, 0]
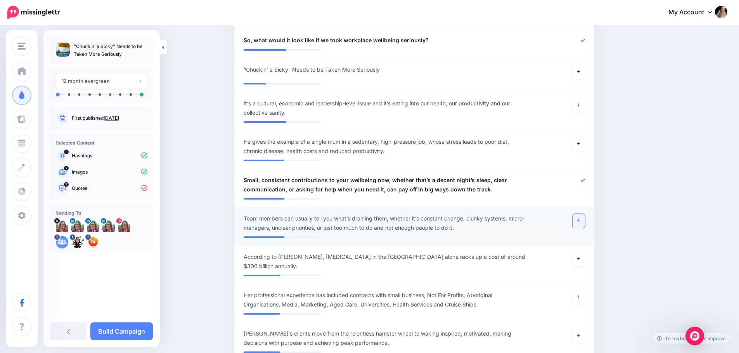
click at [581, 216] on link at bounding box center [578, 221] width 12 height 14
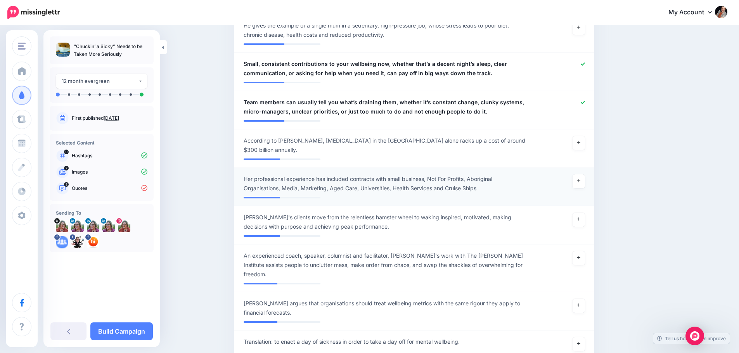
scroll to position [892, 0]
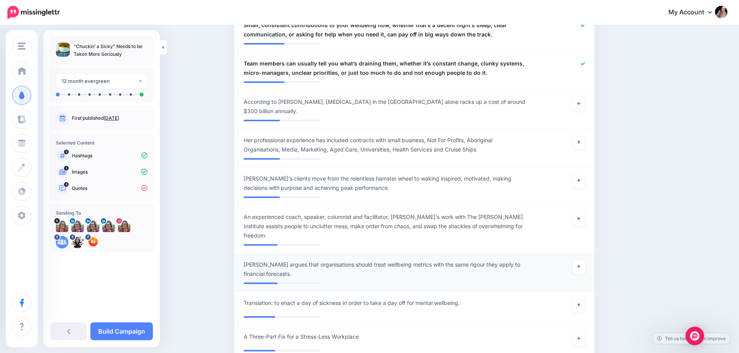
click at [375, 260] on span "Cook argues that organisations should treat wellbeing metrics with the same rig…" at bounding box center [385, 269] width 283 height 19
drag, startPoint x: 295, startPoint y: 242, endPoint x: 188, endPoint y: 244, distance: 107.4
type textarea "**********"
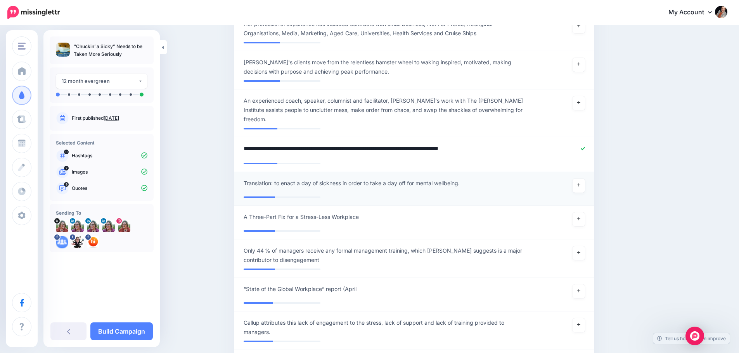
scroll to position [1047, 0]
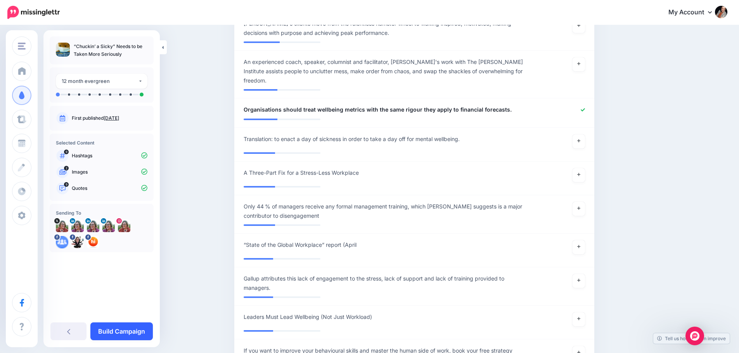
click at [122, 333] on link "Build Campaign" at bounding box center [121, 332] width 62 height 18
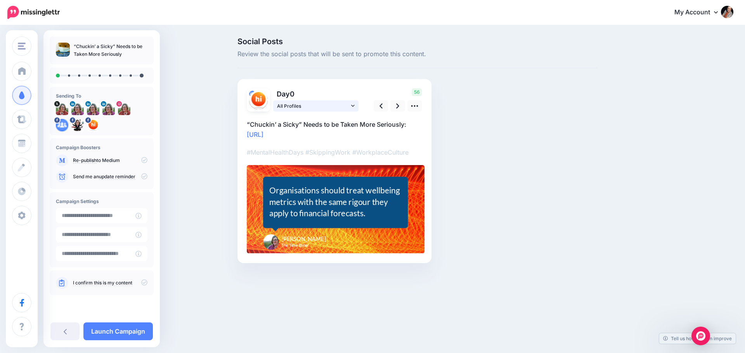
click at [350, 106] on link "All Profiles" at bounding box center [315, 105] width 85 height 11
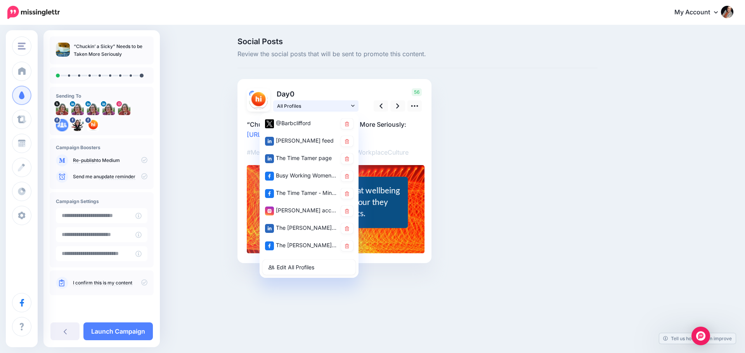
click at [350, 106] on link "All Profiles" at bounding box center [315, 105] width 85 height 11
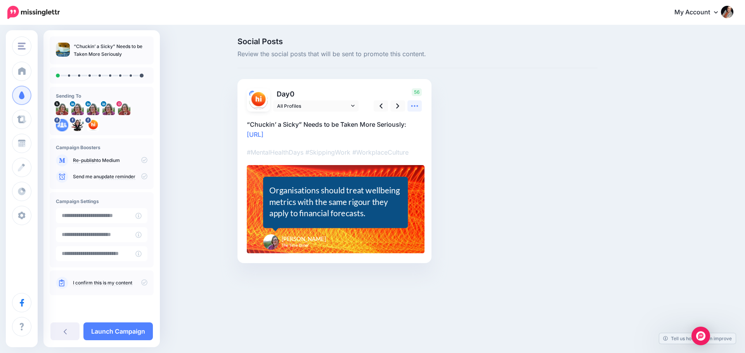
click at [415, 105] on icon at bounding box center [414, 106] width 8 height 8
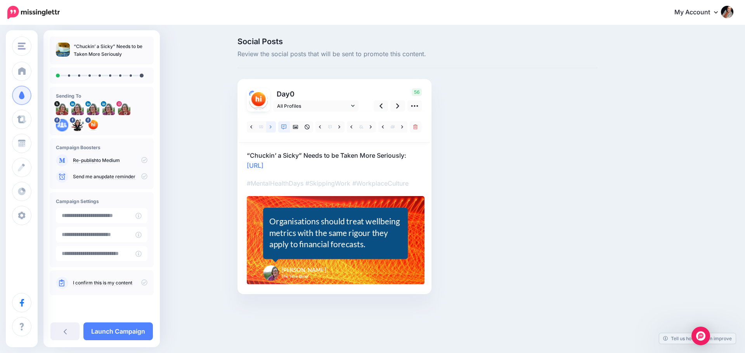
click at [269, 128] on icon at bounding box center [270, 126] width 2 height 5
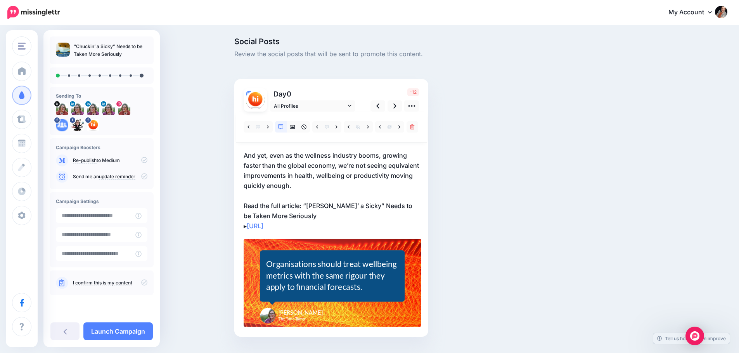
click at [273, 155] on p "And yet, even as the wellness industry booms, growing faster than the global ec…" at bounding box center [331, 190] width 175 height 81
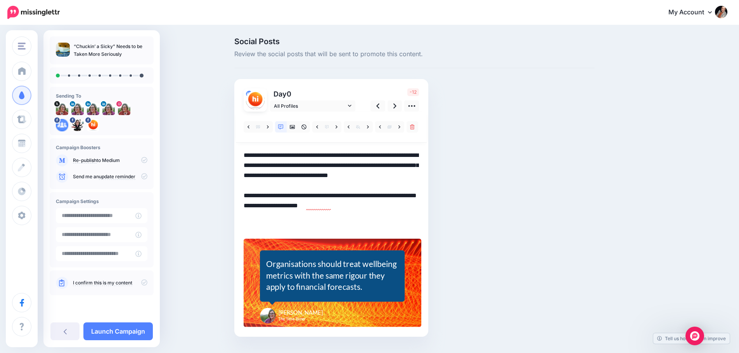
drag, startPoint x: 276, startPoint y: 154, endPoint x: 193, endPoint y: 154, distance: 83.8
click at [193, 154] on div "Social Posts Review the social posts that will be sent to promote this content." at bounding box center [369, 199] width 739 height 346
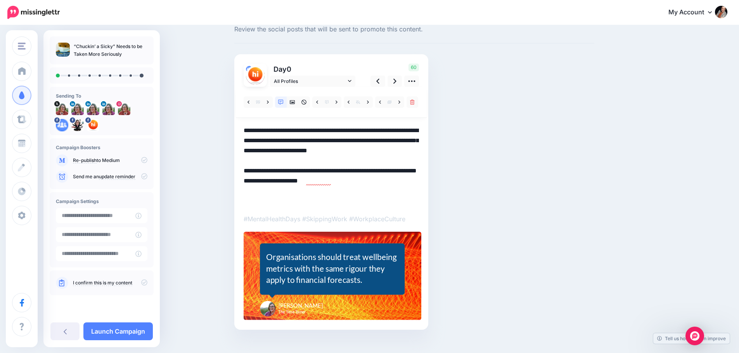
scroll to position [36, 0]
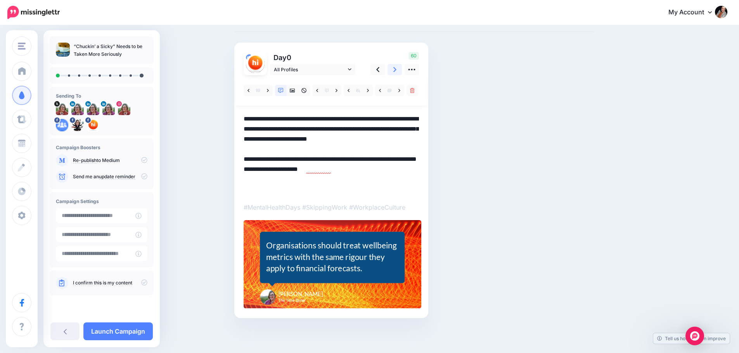
type textarea "**********"
click at [396, 67] on icon at bounding box center [394, 70] width 3 height 8
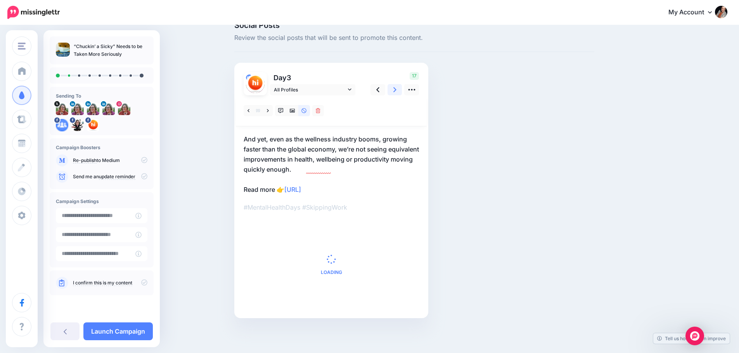
scroll to position [16, 0]
click at [269, 112] on icon at bounding box center [268, 110] width 2 height 5
click at [282, 112] on icon at bounding box center [280, 110] width 5 height 5
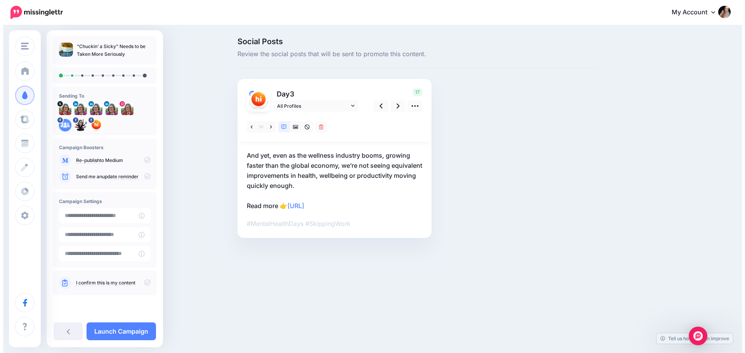
scroll to position [0, 0]
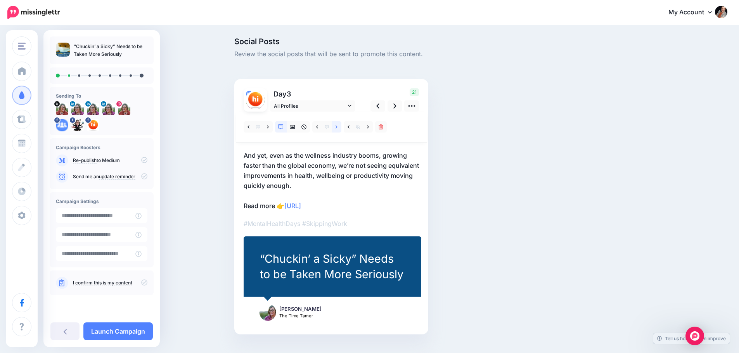
click at [338, 126] on link at bounding box center [337, 126] width 10 height 11
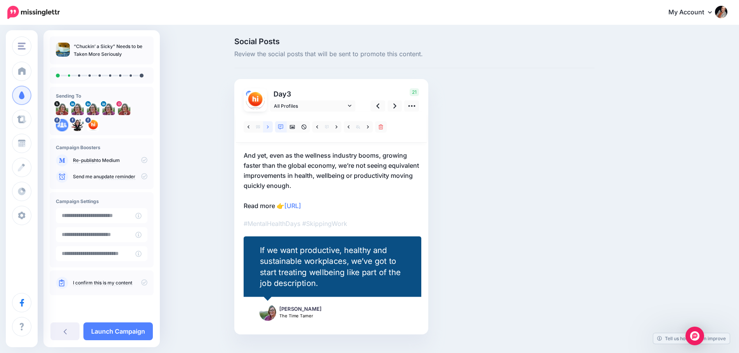
click at [272, 127] on link at bounding box center [268, 126] width 10 height 11
click at [396, 107] on link at bounding box center [394, 105] width 15 height 11
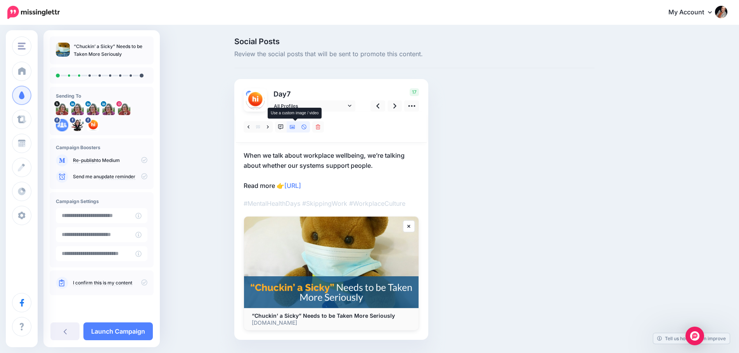
click at [294, 127] on icon at bounding box center [292, 126] width 5 height 5
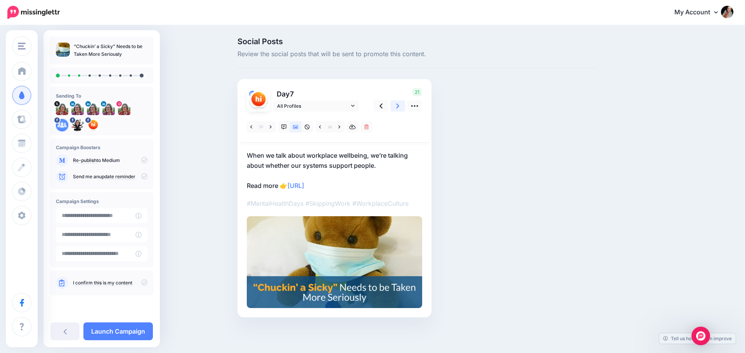
click at [397, 107] on icon at bounding box center [397, 106] width 3 height 5
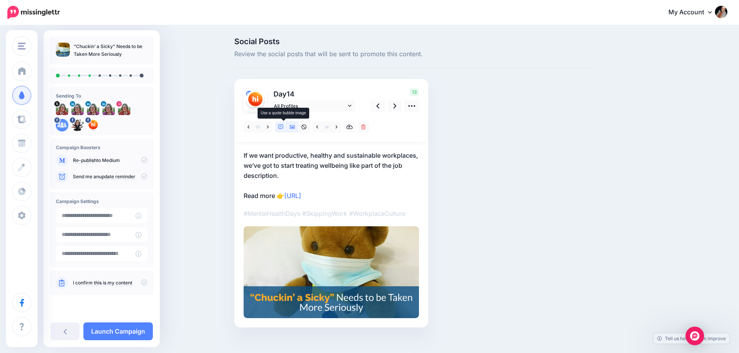
click at [281, 128] on icon at bounding box center [280, 126] width 5 height 5
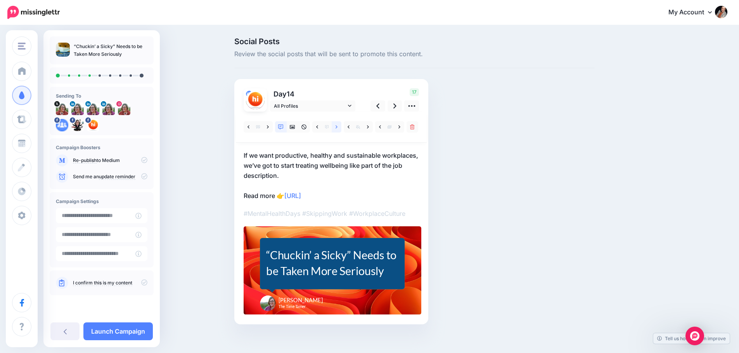
click at [337, 127] on link at bounding box center [337, 126] width 10 height 11
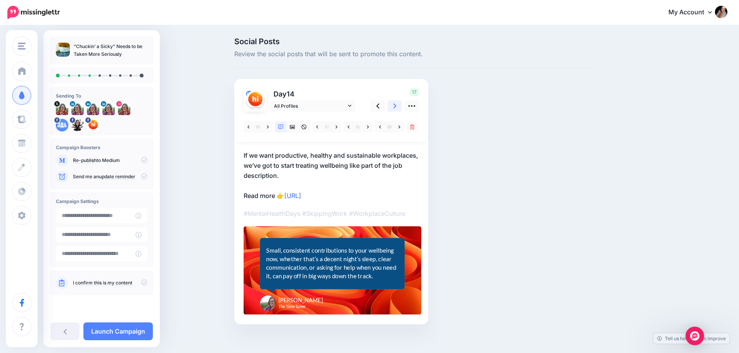
click at [396, 107] on icon at bounding box center [394, 106] width 3 height 5
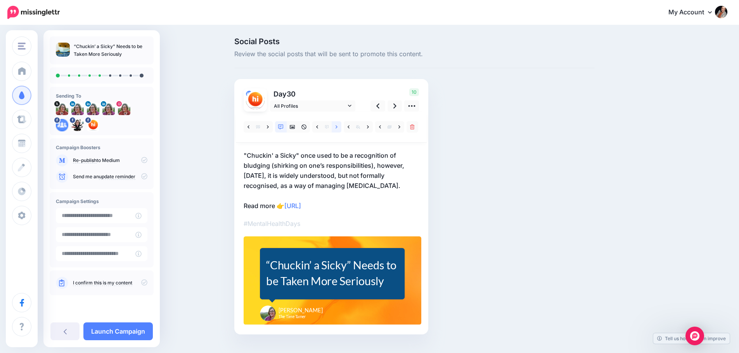
click at [341, 127] on link at bounding box center [337, 126] width 10 height 11
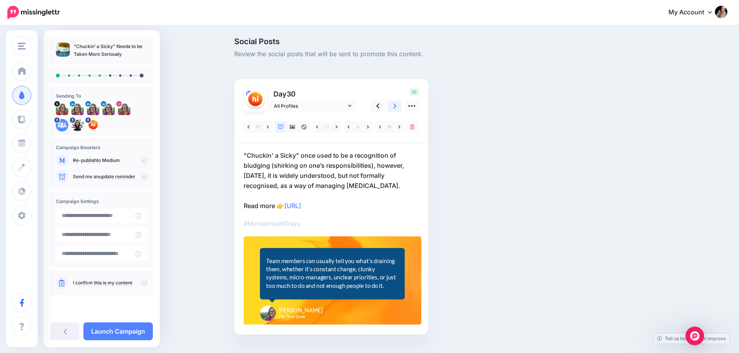
click at [396, 108] on icon at bounding box center [394, 106] width 3 height 8
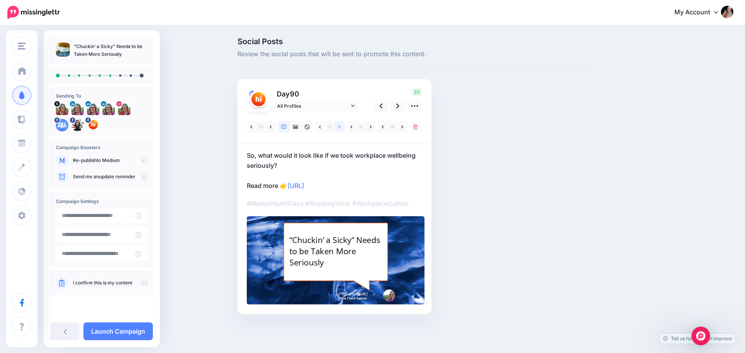
click at [340, 127] on icon at bounding box center [339, 126] width 2 height 3
click at [399, 108] on icon at bounding box center [397, 106] width 3 height 8
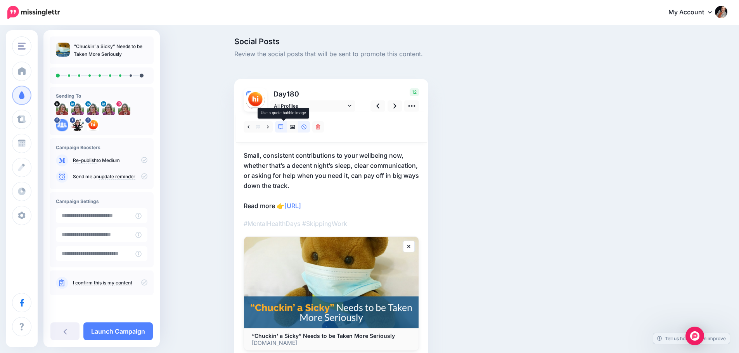
click at [283, 128] on icon at bounding box center [280, 126] width 5 height 5
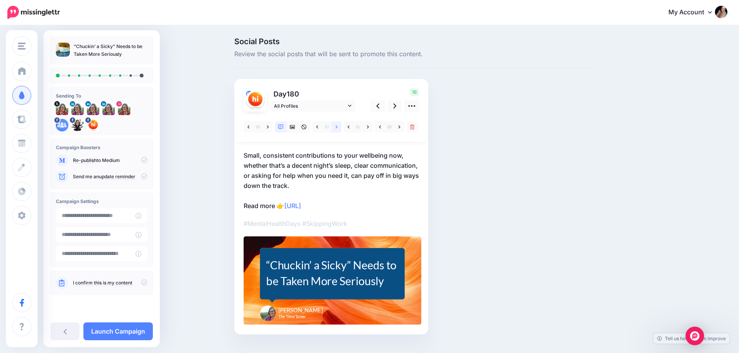
click at [337, 128] on link at bounding box center [337, 126] width 10 height 11
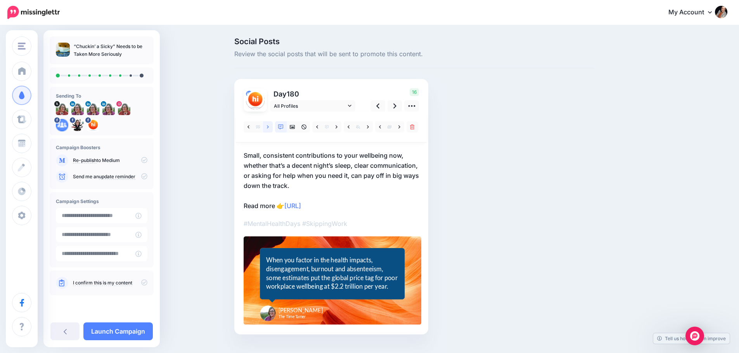
click at [273, 126] on link at bounding box center [268, 126] width 10 height 11
click at [396, 107] on icon at bounding box center [394, 106] width 3 height 5
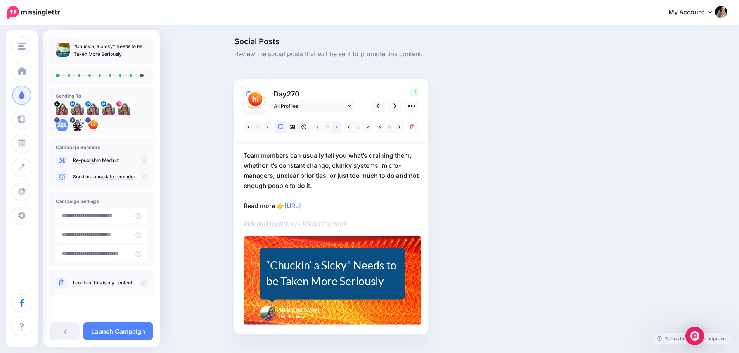
click at [337, 127] on icon at bounding box center [336, 126] width 2 height 5
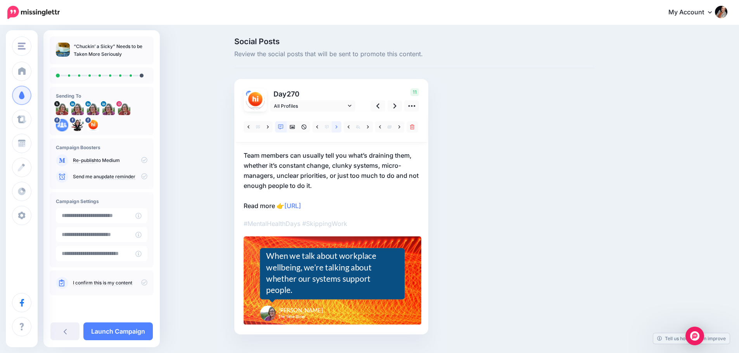
click at [337, 126] on icon at bounding box center [336, 126] width 2 height 3
click at [396, 109] on icon at bounding box center [394, 106] width 3 height 8
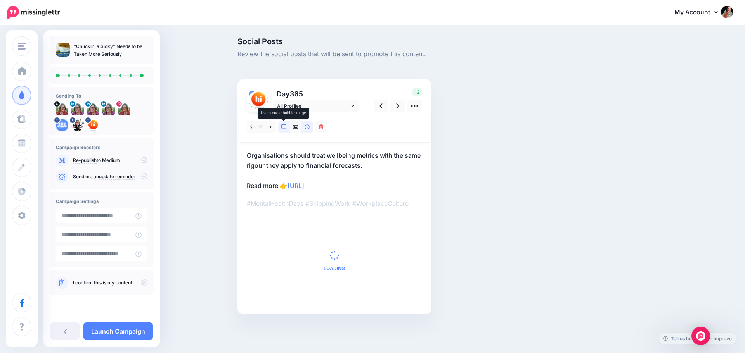
click at [283, 128] on icon at bounding box center [283, 126] width 5 height 5
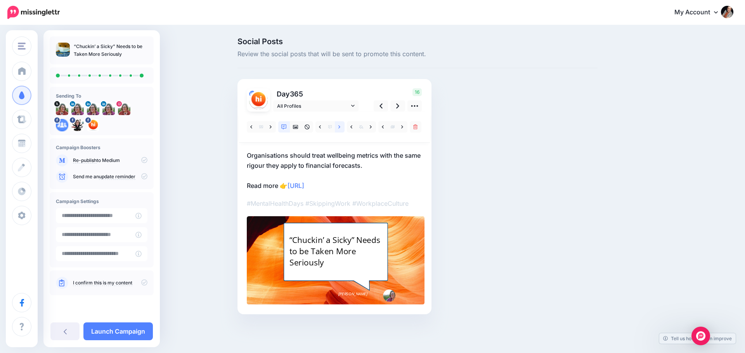
click at [342, 127] on link at bounding box center [340, 126] width 10 height 11
click at [145, 159] on icon at bounding box center [144, 160] width 6 height 6
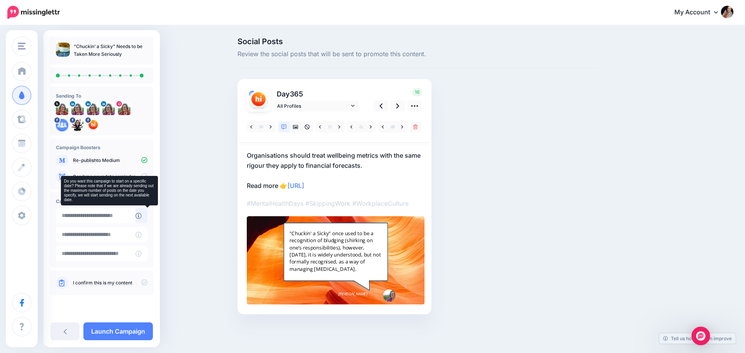
click at [142, 217] on icon at bounding box center [138, 216] width 6 height 6
click at [142, 216] on icon at bounding box center [138, 216] width 6 height 6
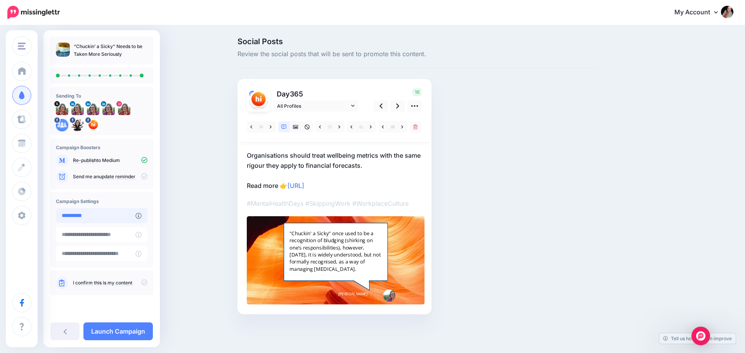
click at [111, 217] on input "**********" at bounding box center [95, 215] width 79 height 15
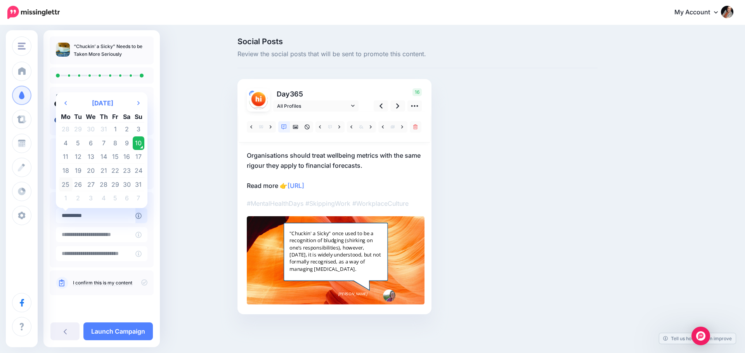
drag, startPoint x: 64, startPoint y: 157, endPoint x: 62, endPoint y: 187, distance: 30.7
click at [62, 187] on tbody "28 29 30 31 1 2 3 4 5 6 7 8 9 10 11 12 13 14 15 16 17 18 19 20 21 22 23 24 25 2…" at bounding box center [101, 164] width 85 height 83
click at [64, 185] on td "25" at bounding box center [66, 185] width 14 height 14
type input "**********"
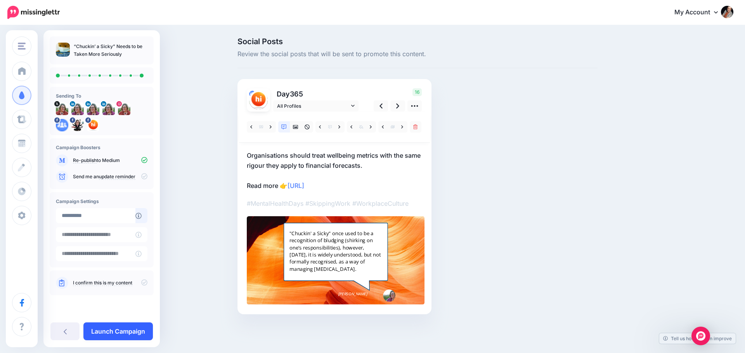
click at [119, 331] on link "Launch Campaign" at bounding box center [117, 332] width 69 height 18
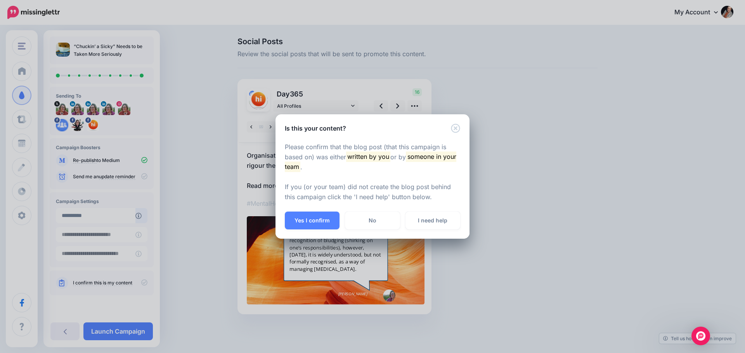
click at [317, 220] on button "Yes I confirm" at bounding box center [312, 221] width 55 height 18
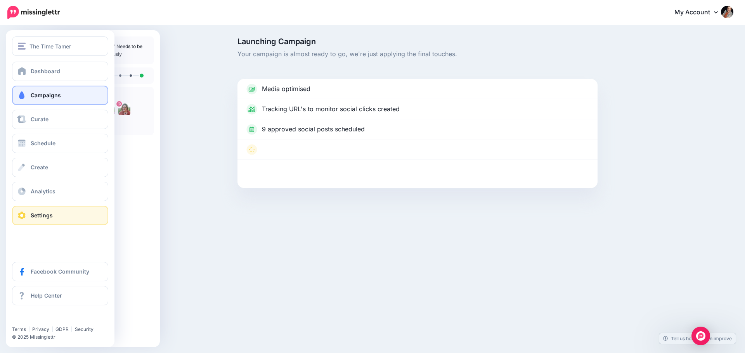
click at [43, 212] on link "Settings" at bounding box center [60, 215] width 96 height 19
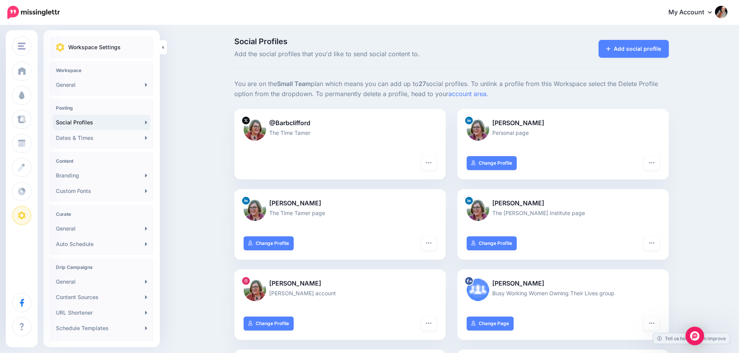
click at [92, 120] on link "Social Profiles" at bounding box center [102, 123] width 98 height 16
click at [73, 176] on link "Branding" at bounding box center [102, 176] width 98 height 16
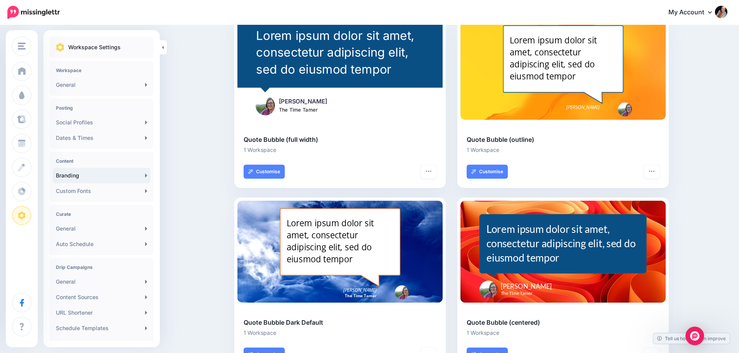
scroll to position [78, 0]
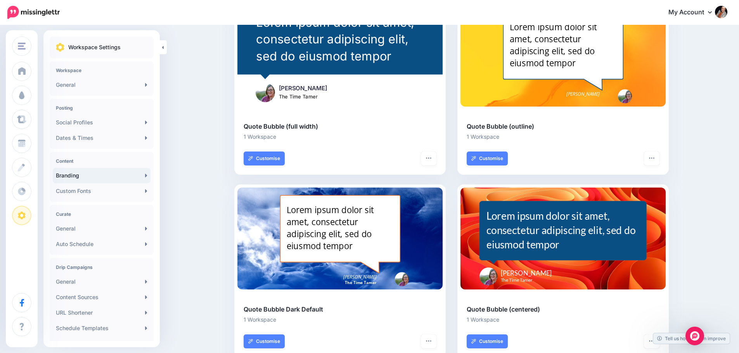
click at [494, 276] on div at bounding box center [488, 277] width 18 height 18
click at [122, 85] on link "General" at bounding box center [102, 85] width 98 height 16
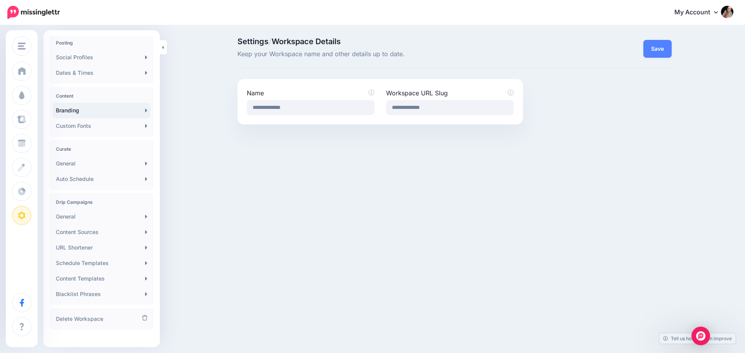
scroll to position [73, 0]
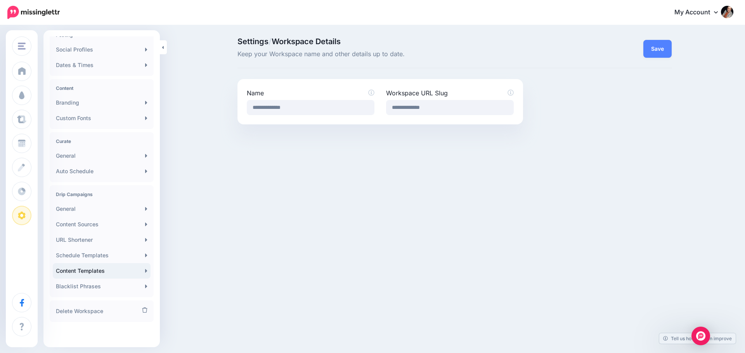
click at [90, 273] on link "Content Templates" at bounding box center [102, 271] width 98 height 16
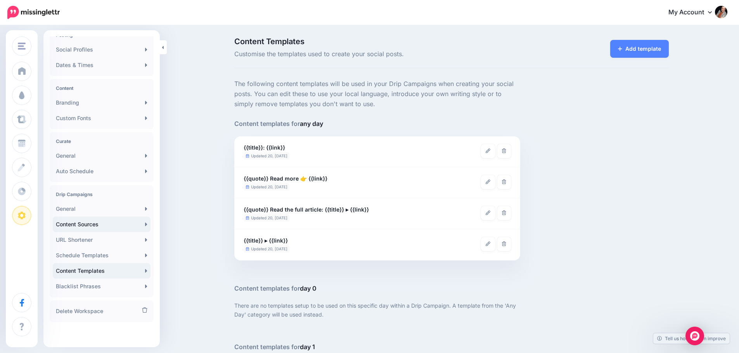
scroll to position [39, 0]
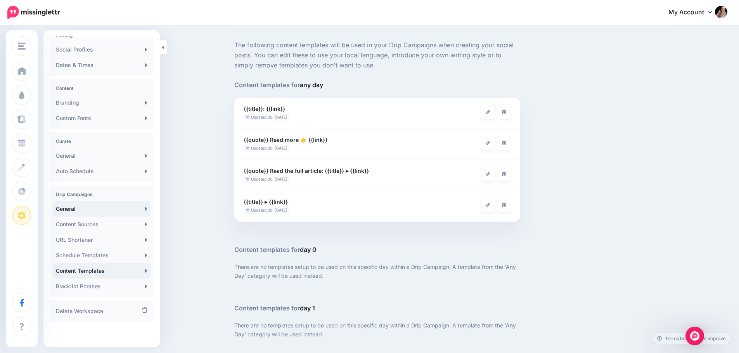
click at [100, 211] on link "General" at bounding box center [102, 209] width 98 height 16
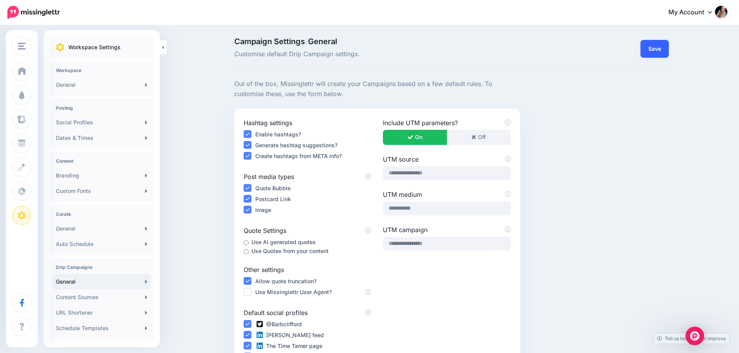
click at [652, 50] on button "Save" at bounding box center [654, 49] width 28 height 18
click at [87, 124] on link "Social Profiles" at bounding box center [102, 123] width 98 height 16
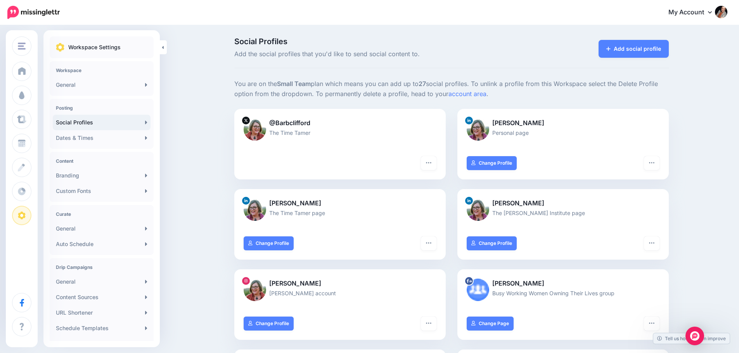
click at [724, 10] on img at bounding box center [721, 12] width 12 height 12
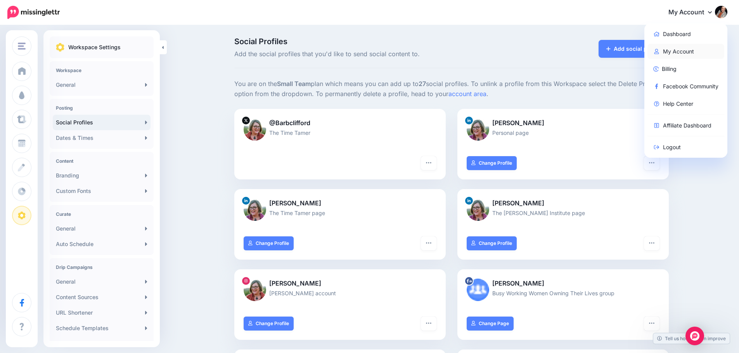
click at [686, 49] on link "My Account" at bounding box center [685, 51] width 77 height 15
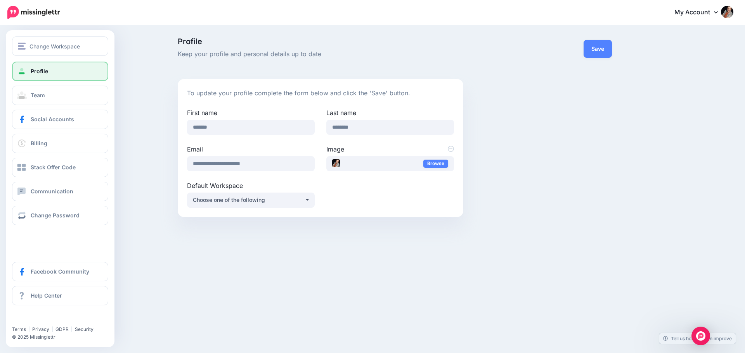
click at [70, 73] on link "Profile" at bounding box center [60, 71] width 96 height 19
click at [43, 48] on span "Change Workspace" at bounding box center [54, 46] width 50 height 9
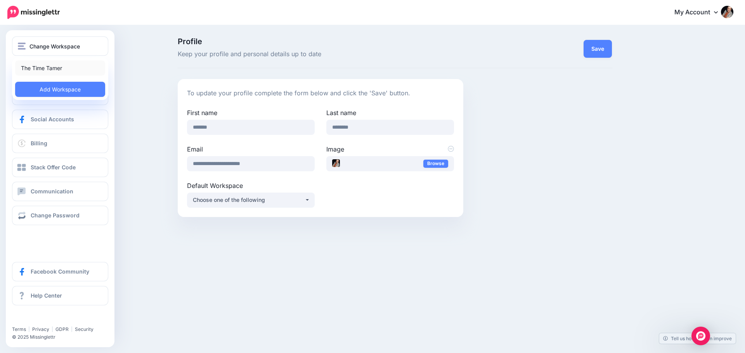
click at [40, 67] on link "The Time Tamer" at bounding box center [60, 67] width 90 height 15
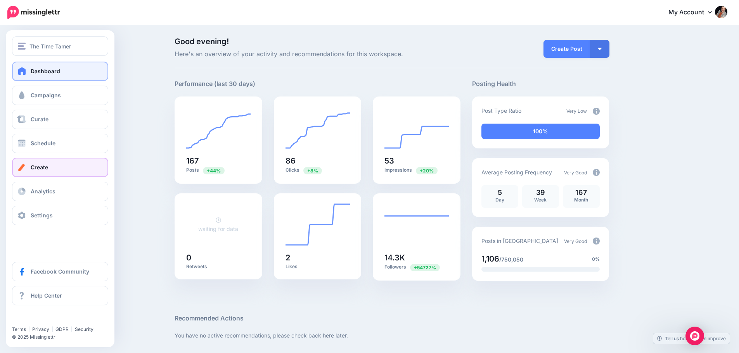
click at [39, 166] on span "Create" at bounding box center [39, 167] width 17 height 7
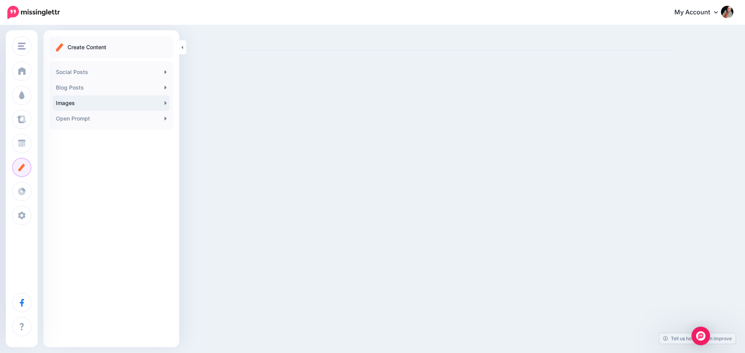
click at [77, 104] on link "Images" at bounding box center [111, 103] width 117 height 16
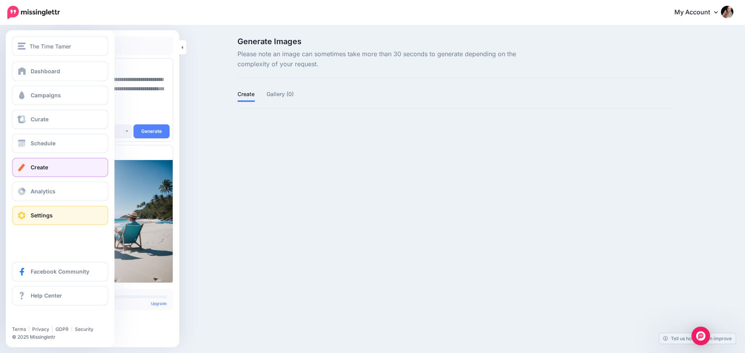
click at [66, 212] on link "Settings" at bounding box center [60, 215] width 96 height 19
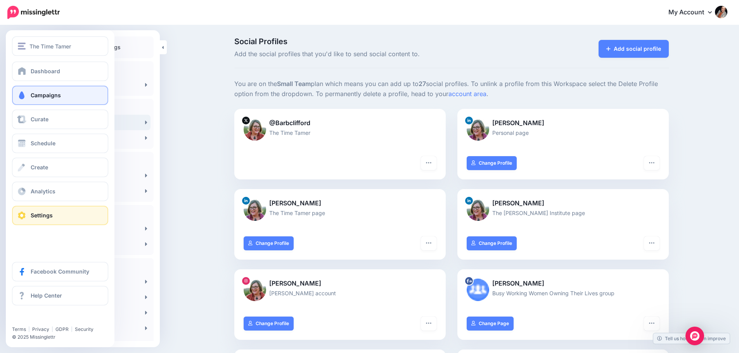
click at [48, 97] on span "Campaigns" at bounding box center [46, 95] width 30 height 7
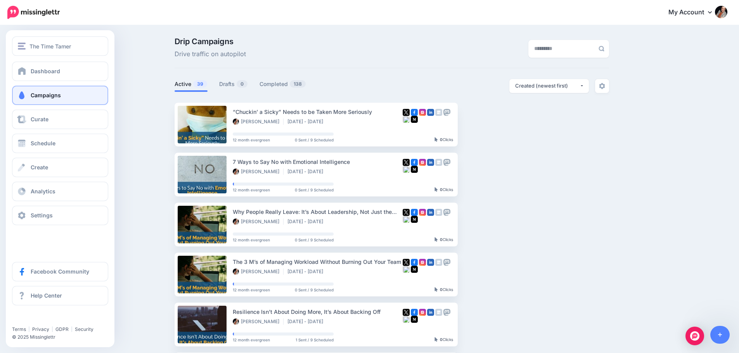
click at [46, 95] on span "Campaigns" at bounding box center [46, 95] width 30 height 7
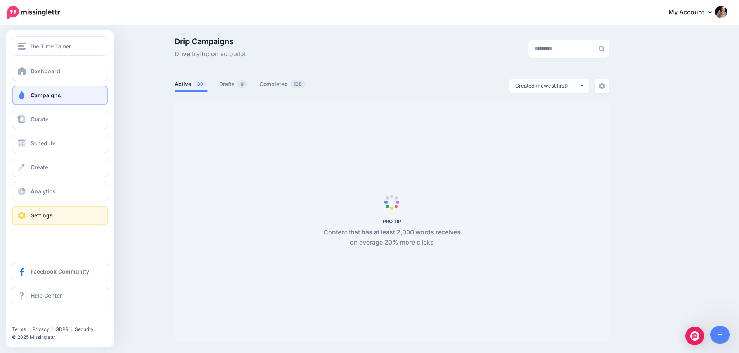
click at [44, 217] on span "Settings" at bounding box center [42, 215] width 22 height 7
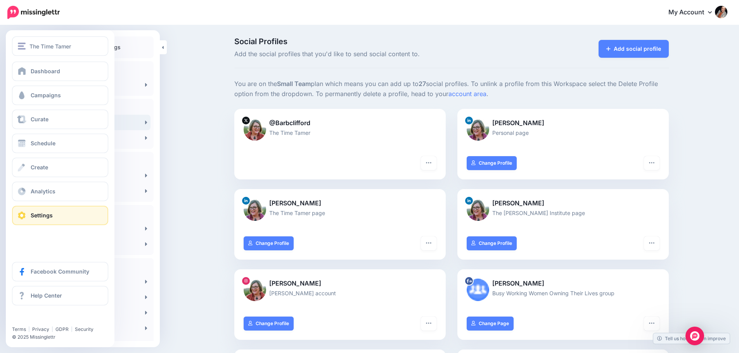
click at [30, 214] on link "Settings" at bounding box center [60, 215] width 96 height 19
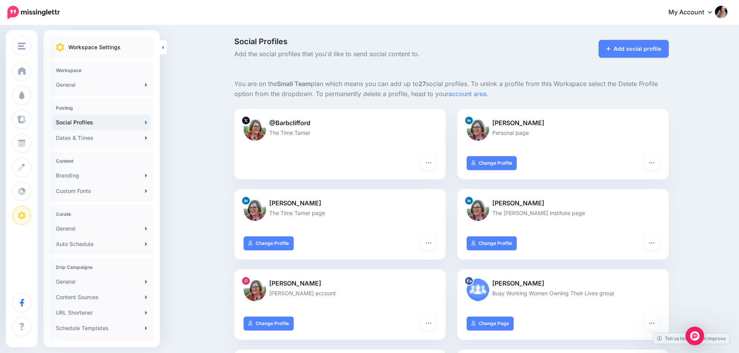
click at [23, 215] on span at bounding box center [22, 216] width 10 height 8
click at [106, 82] on link "General" at bounding box center [102, 85] width 98 height 16
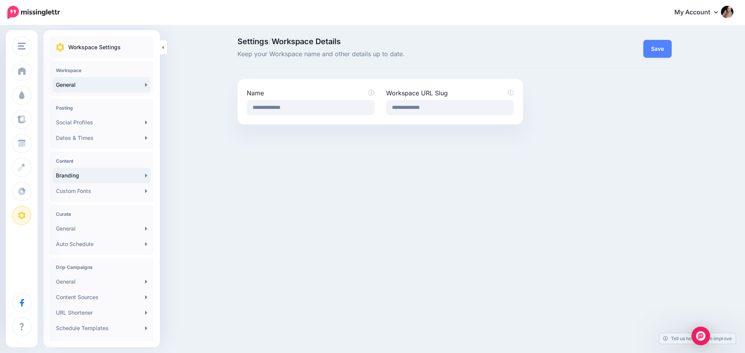
click at [90, 179] on link "Branding" at bounding box center [102, 176] width 98 height 16
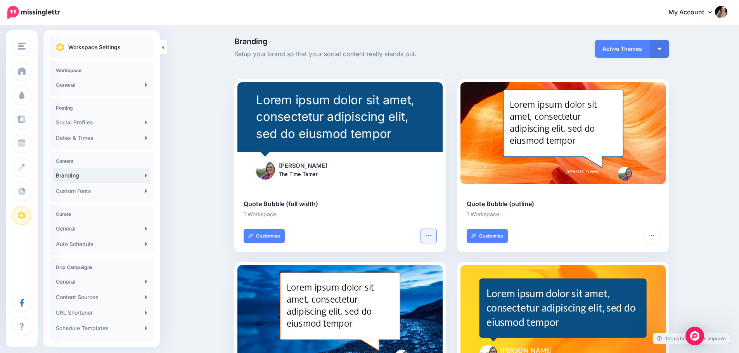
click at [432, 234] on icon "button" at bounding box center [428, 236] width 6 height 6
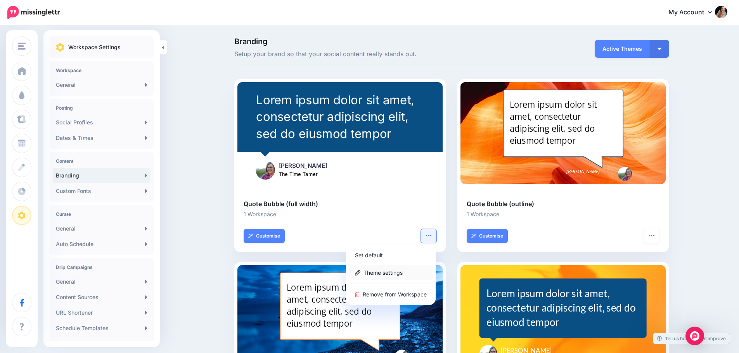
click at [401, 273] on link "Theme settings" at bounding box center [390, 272] width 83 height 15
type input "**********"
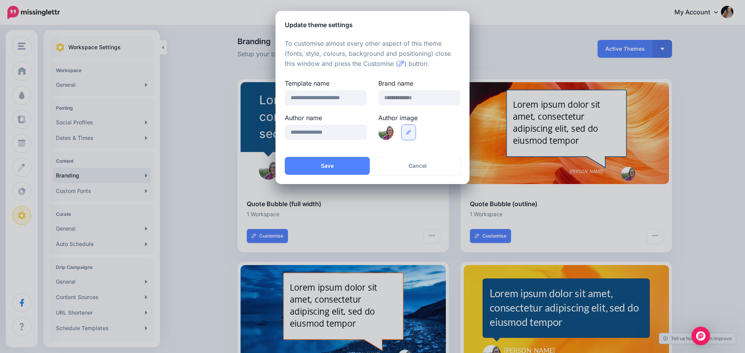
click at [408, 135] on icon at bounding box center [408, 132] width 5 height 5
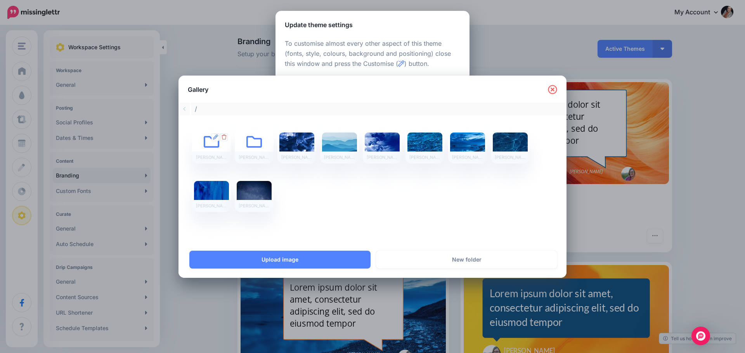
click at [206, 141] on icon at bounding box center [212, 148] width 16 height 16
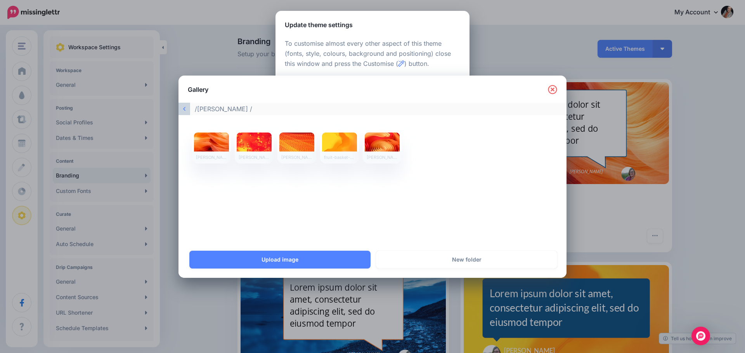
click at [187, 109] on link at bounding box center [184, 109] width 12 height 12
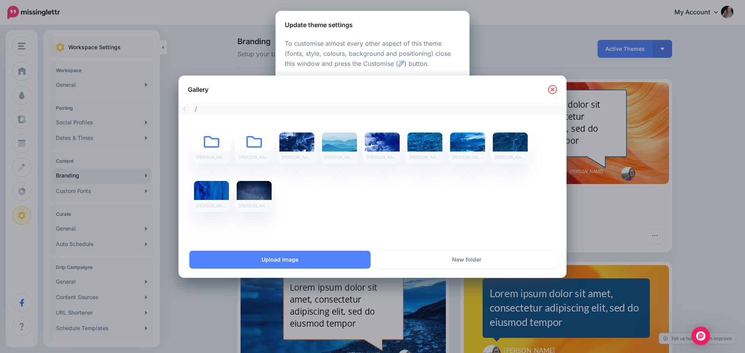
click at [550, 88] on icon at bounding box center [552, 89] width 9 height 9
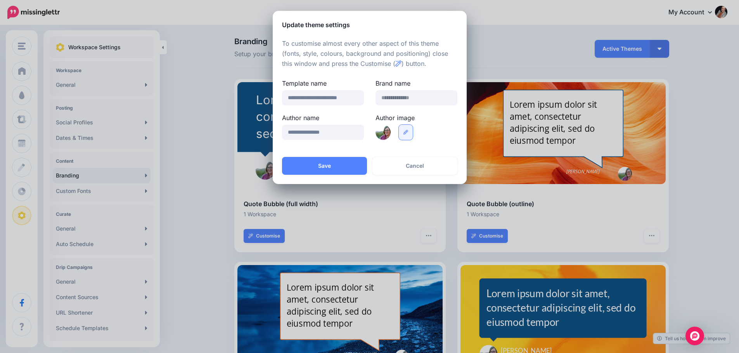
click at [405, 132] on icon at bounding box center [405, 132] width 5 height 5
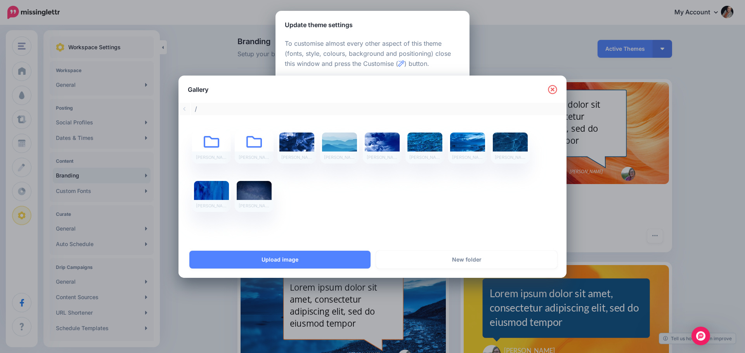
click at [551, 92] on icon at bounding box center [552, 89] width 9 height 9
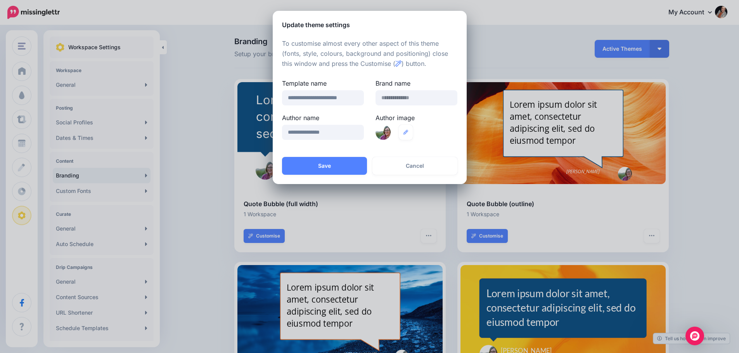
click at [381, 133] on div at bounding box center [382, 132] width 15 height 15
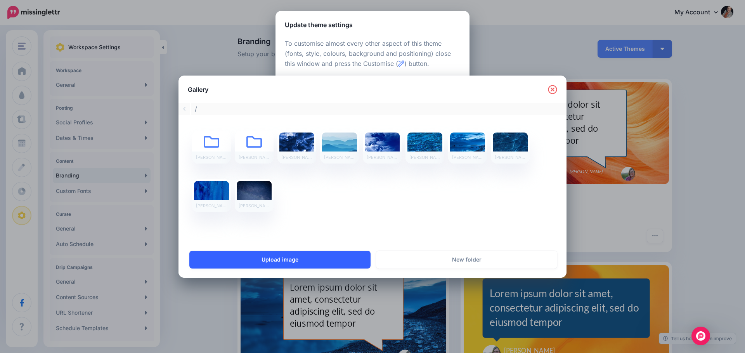
click at [300, 264] on link "Upload image" at bounding box center [279, 260] width 181 height 18
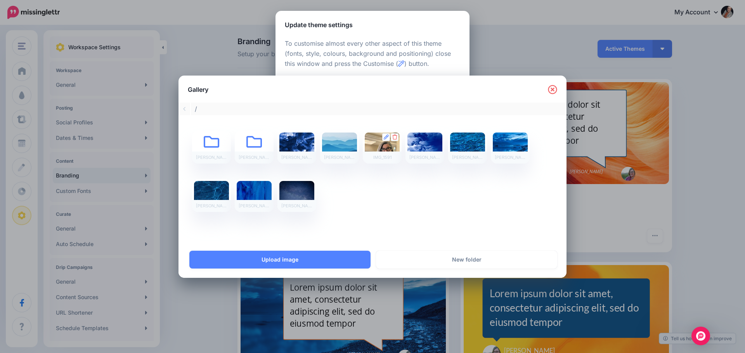
click at [380, 143] on div at bounding box center [381, 147] width 35 height 29
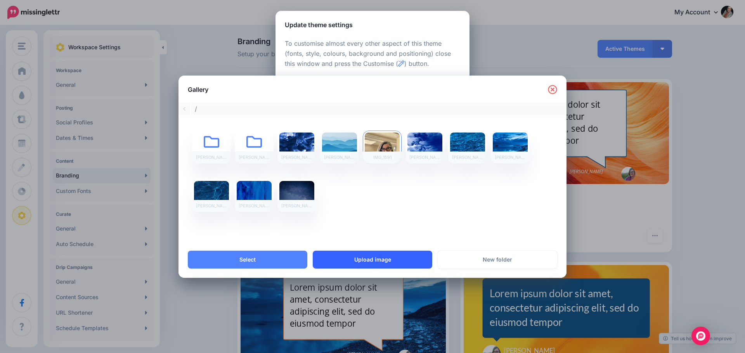
click at [361, 256] on link "Upload image" at bounding box center [372, 260] width 119 height 18
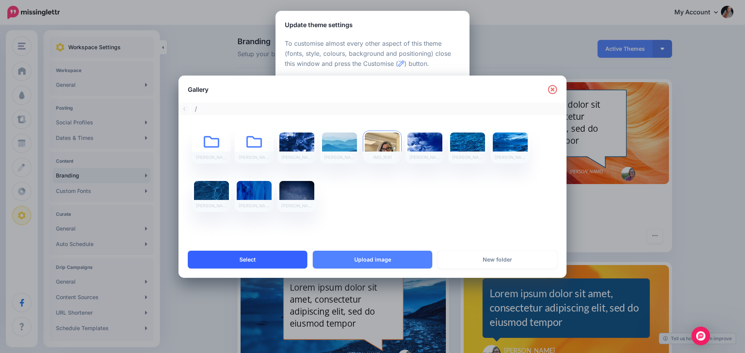
click at [265, 263] on link "Select" at bounding box center [247, 260] width 119 height 18
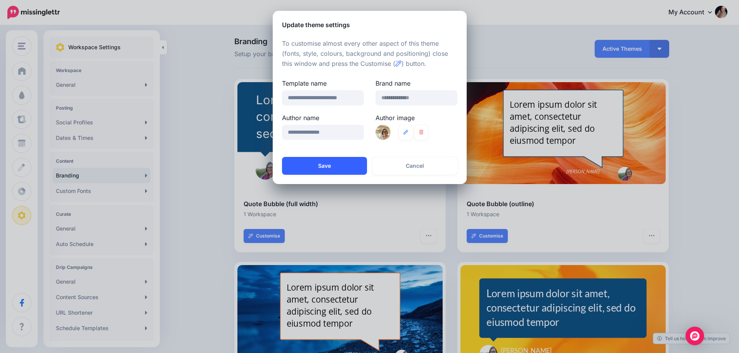
click at [327, 166] on button "Save" at bounding box center [324, 166] width 85 height 18
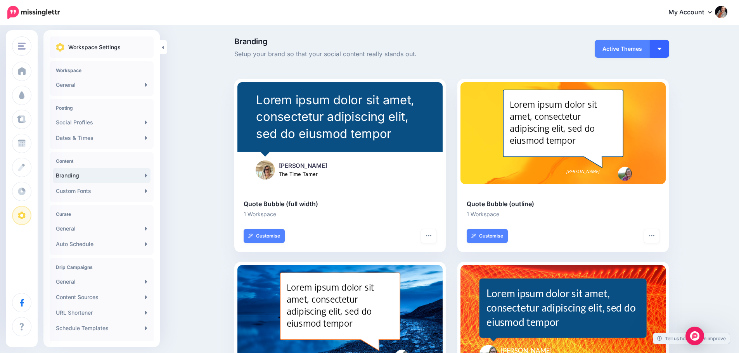
click at [665, 46] on button "button" at bounding box center [658, 49] width 19 height 18
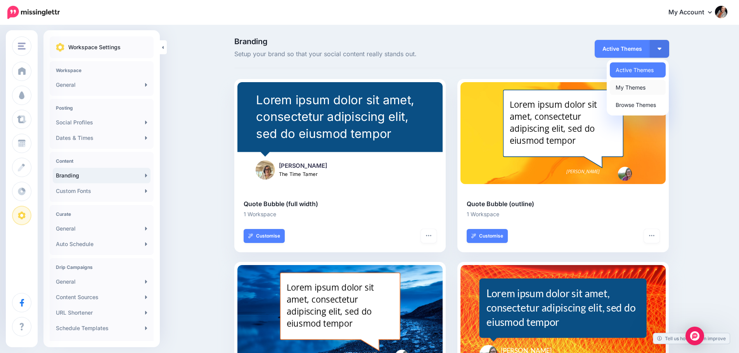
click at [632, 86] on link "My Themes" at bounding box center [638, 87] width 56 height 15
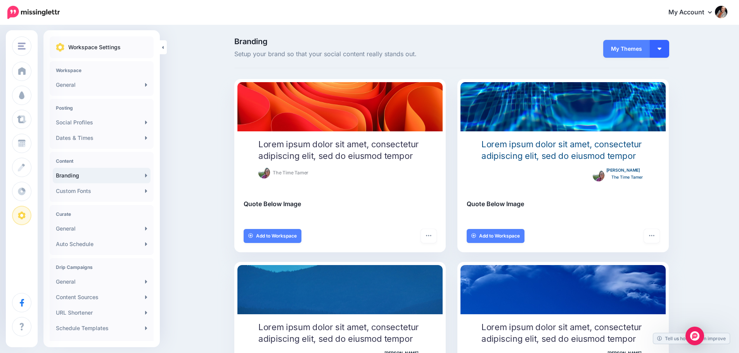
click at [663, 52] on button "button" at bounding box center [658, 49] width 19 height 18
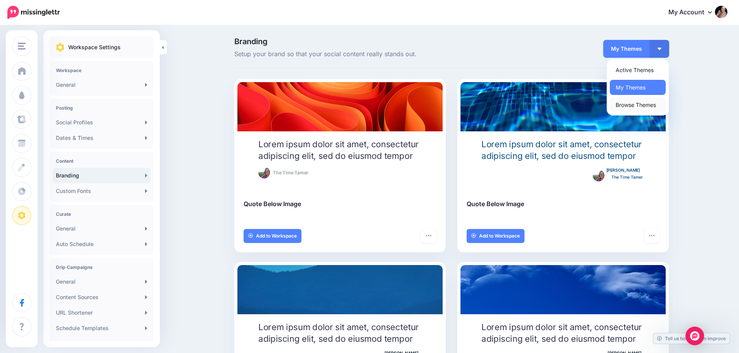
click at [630, 107] on link "Browse Themes" at bounding box center [638, 104] width 56 height 15
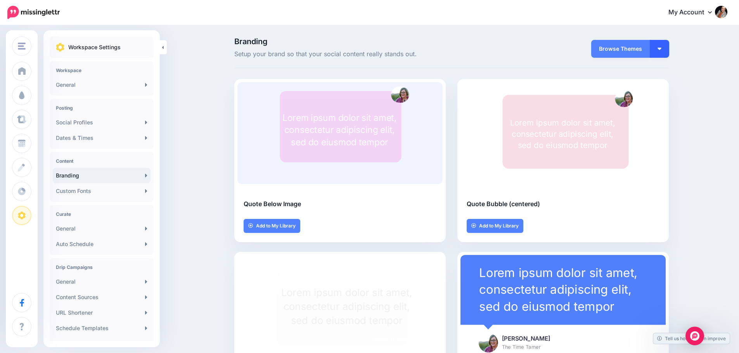
click at [658, 50] on button "button" at bounding box center [658, 49] width 19 height 18
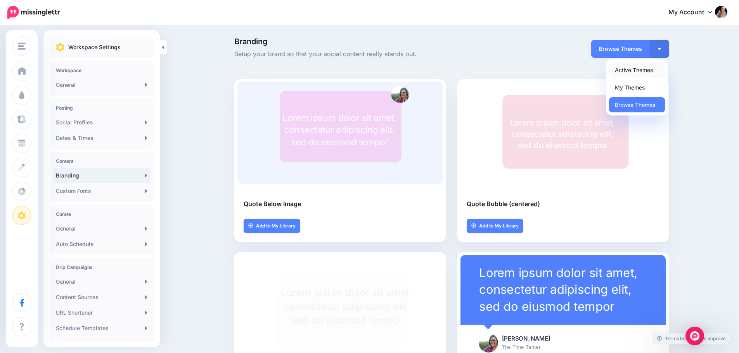
click at [637, 70] on link "Active Themes" at bounding box center [637, 69] width 56 height 15
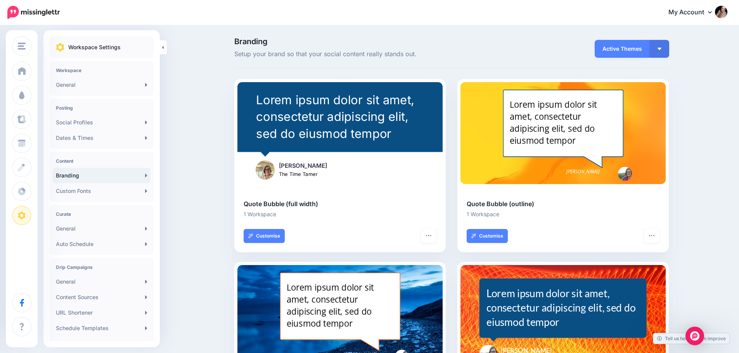
click at [630, 175] on div at bounding box center [625, 174] width 14 height 14
click at [480, 236] on link "Customise" at bounding box center [486, 236] width 41 height 14
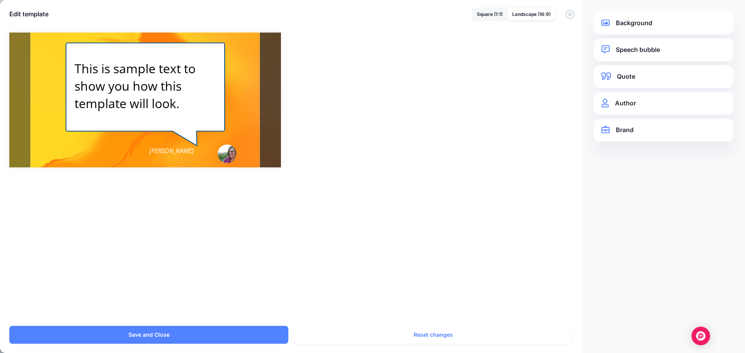
click at [618, 100] on link "Author" at bounding box center [663, 103] width 124 height 10
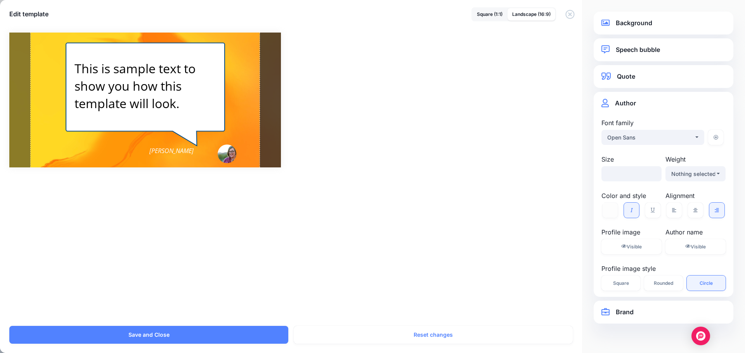
click at [618, 100] on link "Author" at bounding box center [663, 103] width 124 height 10
click at [233, 149] on div at bounding box center [227, 154] width 19 height 19
click at [226, 157] on div at bounding box center [227, 154] width 19 height 19
click at [229, 153] on div at bounding box center [227, 154] width 19 height 19
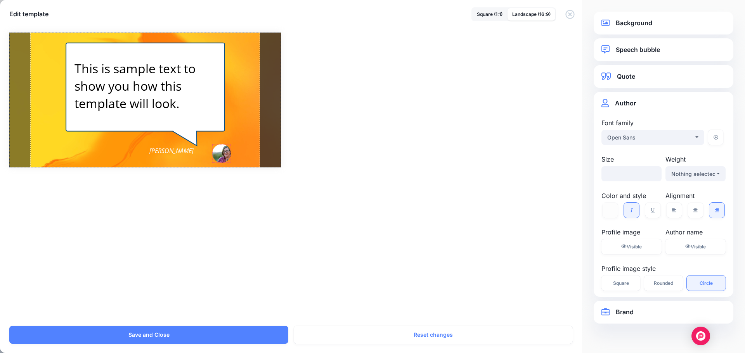
drag, startPoint x: 229, startPoint y: 153, endPoint x: 239, endPoint y: 155, distance: 10.8
click at [224, 152] on div at bounding box center [221, 153] width 19 height 19
click at [629, 310] on link "Brand" at bounding box center [663, 312] width 124 height 10
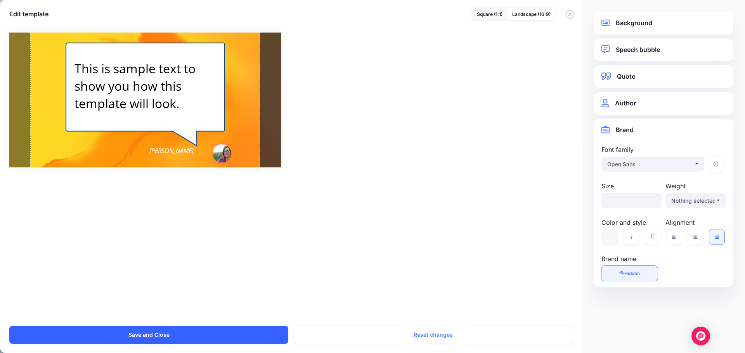
click at [229, 338] on button "Save and Close" at bounding box center [148, 335] width 279 height 18
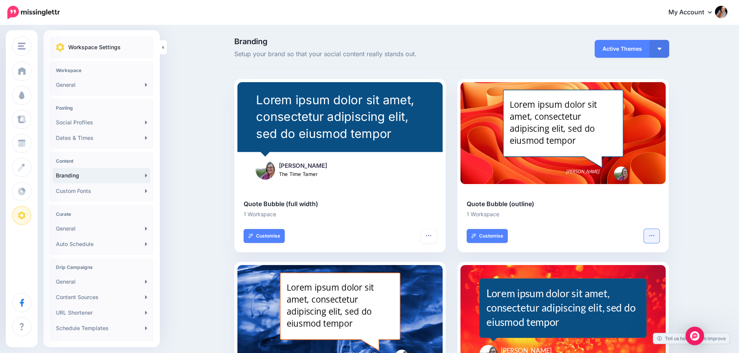
click at [654, 238] on icon "button" at bounding box center [651, 236] width 6 height 6
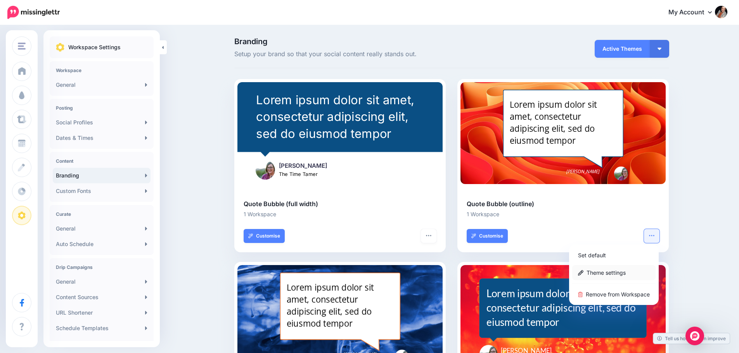
click at [625, 273] on link "Theme settings" at bounding box center [613, 272] width 83 height 15
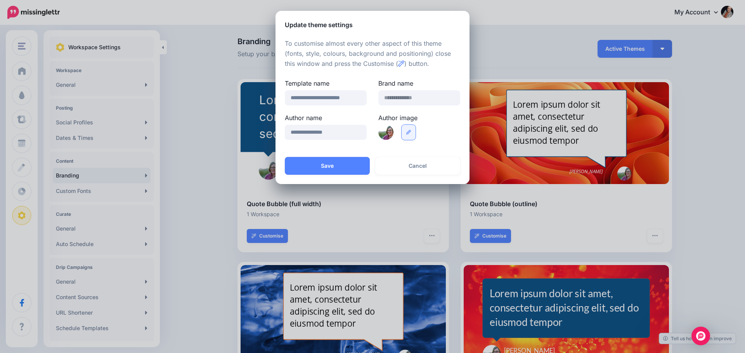
click at [405, 134] on link at bounding box center [408, 132] width 14 height 15
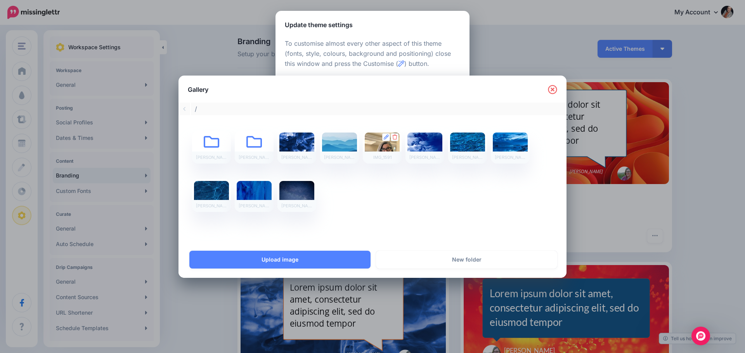
click at [375, 144] on div at bounding box center [381, 147] width 35 height 29
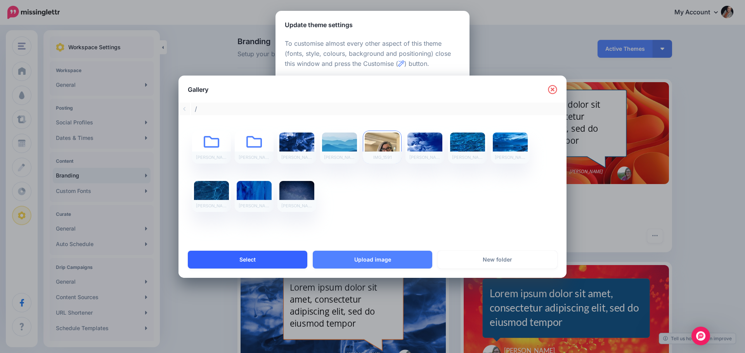
click at [264, 259] on link "Select" at bounding box center [247, 260] width 119 height 18
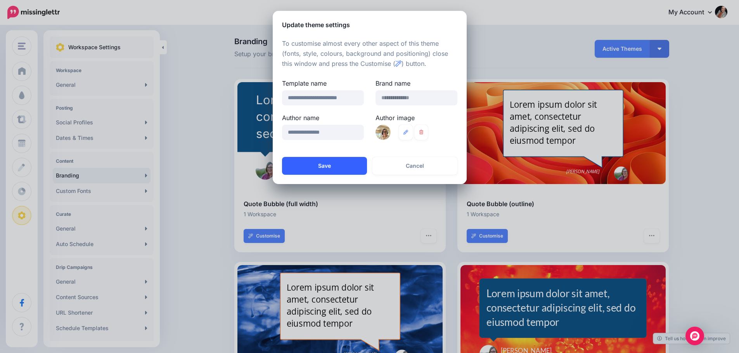
click at [320, 166] on button "Save" at bounding box center [324, 166] width 85 height 18
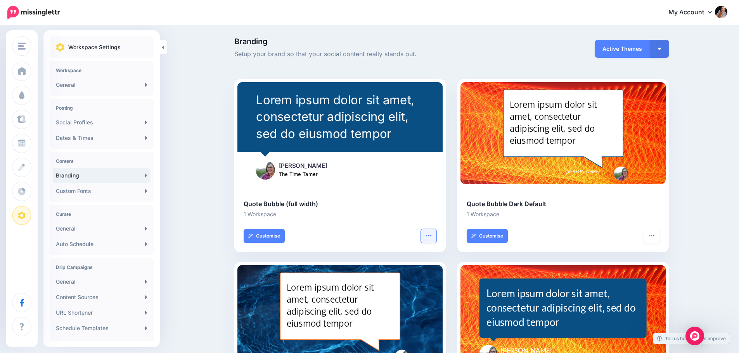
click at [430, 236] on icon "button" at bounding box center [428, 236] width 6 height 6
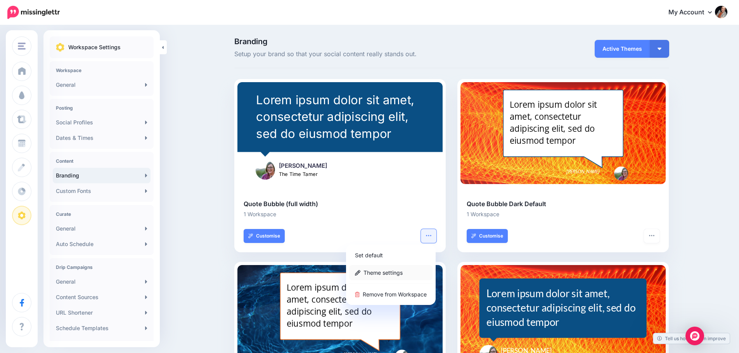
click at [401, 278] on link "Theme settings" at bounding box center [390, 272] width 83 height 15
type input "**********"
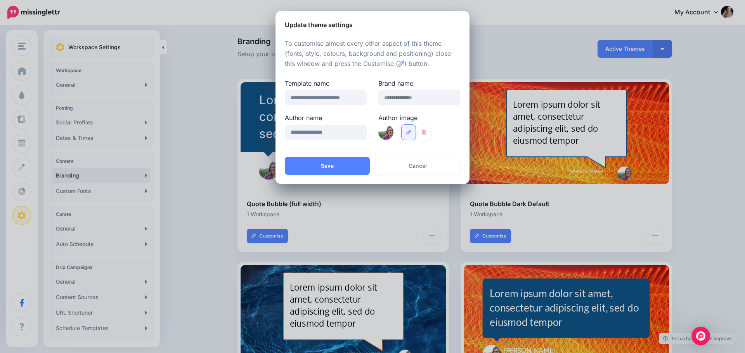
click at [405, 133] on link at bounding box center [408, 132] width 14 height 15
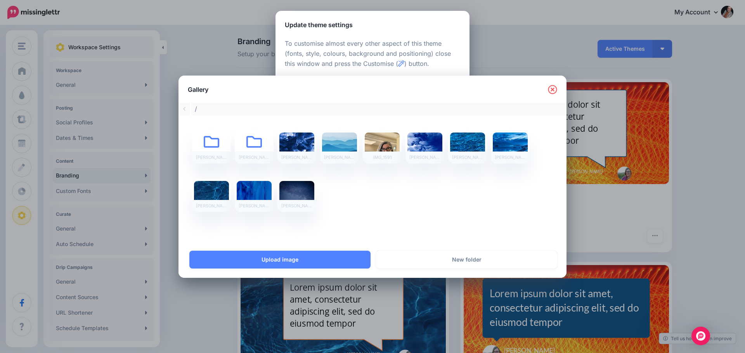
click at [375, 146] on div at bounding box center [381, 147] width 35 height 29
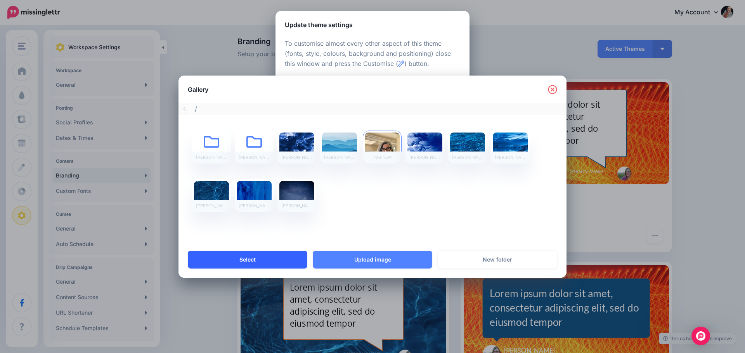
click at [259, 257] on link "Select" at bounding box center [247, 260] width 119 height 18
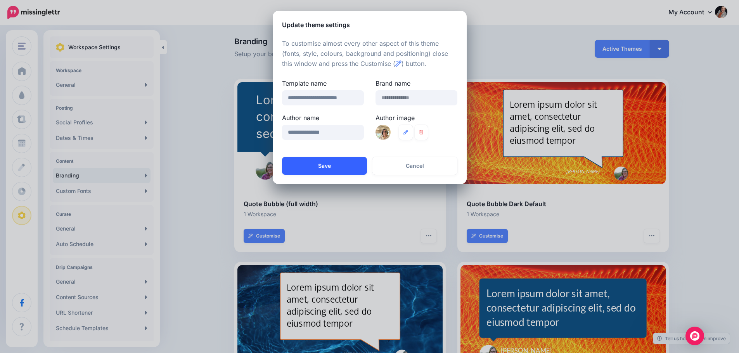
click at [314, 174] on button "Save" at bounding box center [324, 166] width 85 height 18
click at [319, 168] on button "Save" at bounding box center [324, 166] width 85 height 18
